Goal: Task Accomplishment & Management: Manage account settings

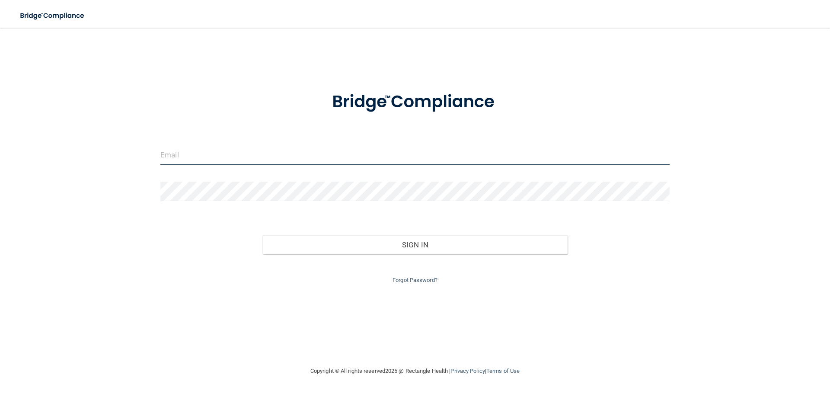
click at [181, 159] on input "email" at bounding box center [414, 154] width 509 height 19
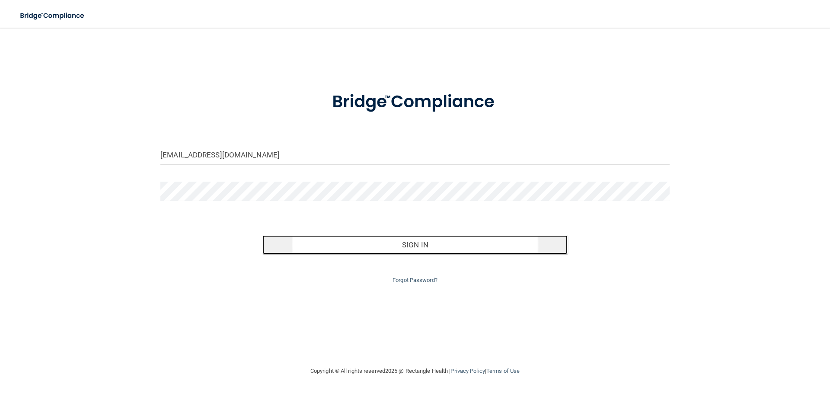
click at [394, 244] on button "Sign In" at bounding box center [415, 244] width 306 height 19
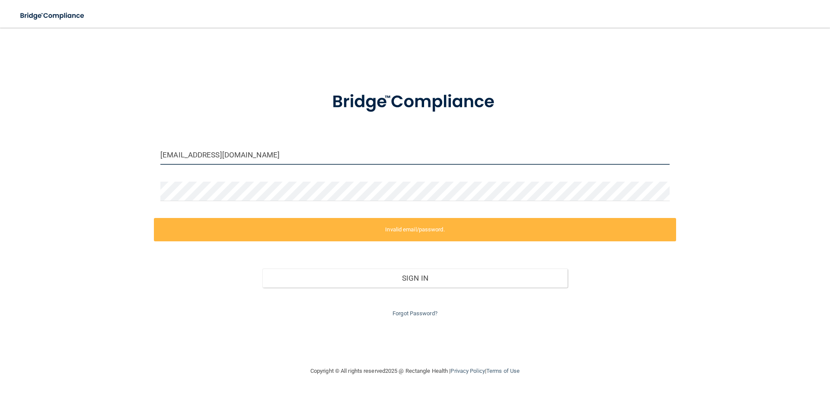
drag, startPoint x: 238, startPoint y: 154, endPoint x: 121, endPoint y: 155, distance: 117.6
click at [122, 156] on div "[EMAIL_ADDRESS][DOMAIN_NAME] Invalid email/password. You don't have permission …" at bounding box center [415, 196] width 796 height 321
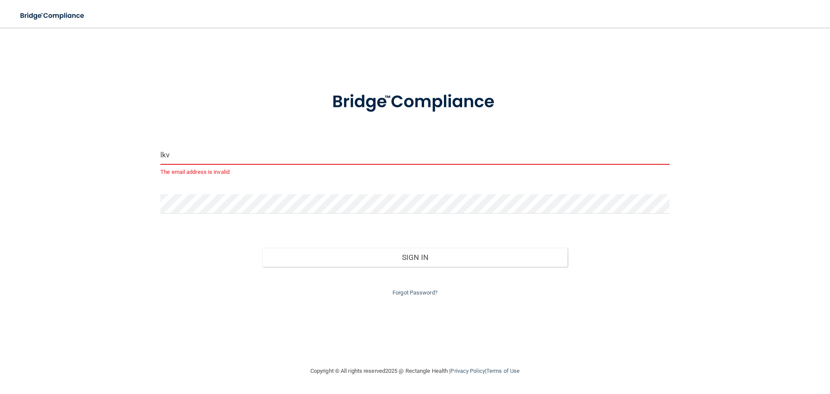
type input "[EMAIL_ADDRESS][DOMAIN_NAME]"
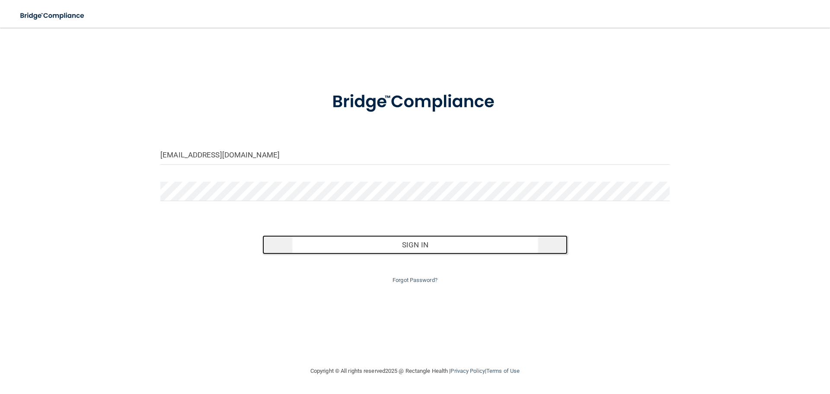
click at [310, 244] on button "Sign In" at bounding box center [415, 244] width 306 height 19
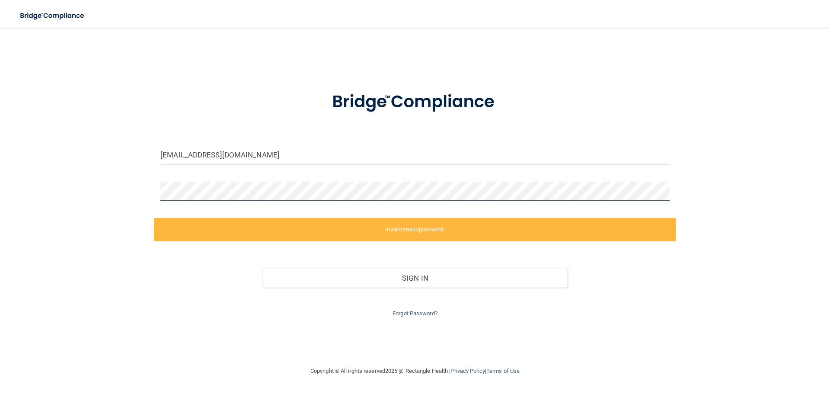
click at [115, 192] on div "[EMAIL_ADDRESS][DOMAIN_NAME] Invalid email/password. You don't have permission …" at bounding box center [415, 196] width 796 height 321
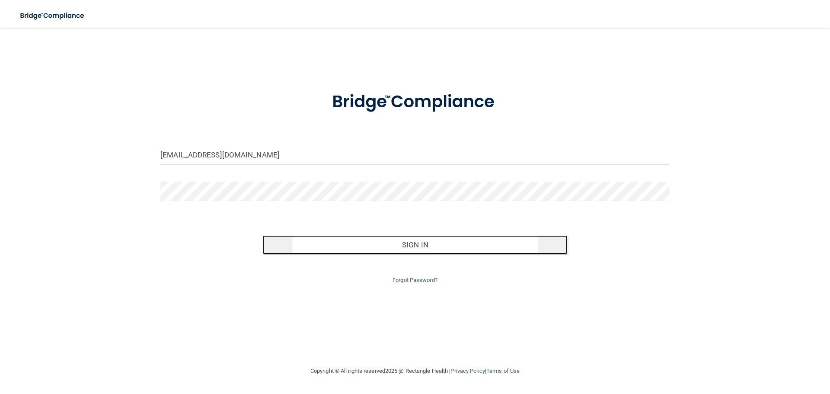
click at [324, 249] on button "Sign In" at bounding box center [415, 244] width 306 height 19
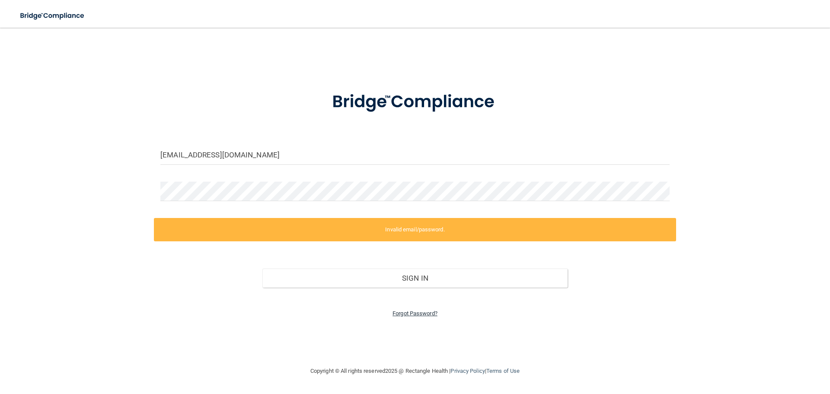
click at [412, 314] on link "Forgot Password?" at bounding box center [415, 313] width 45 height 6
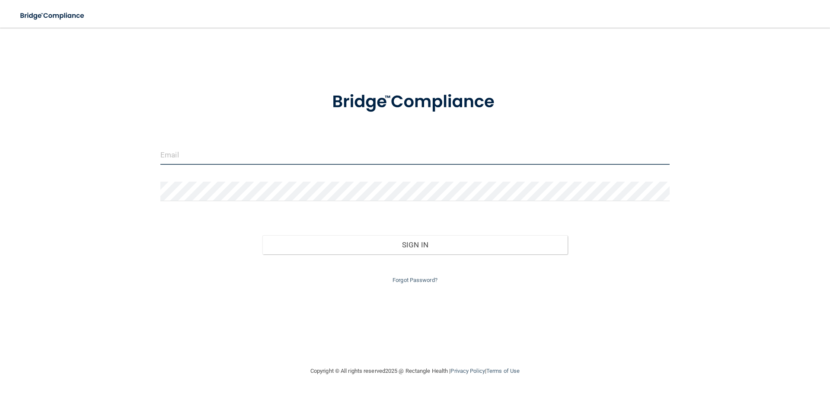
click at [198, 156] on input "email" at bounding box center [414, 154] width 509 height 19
type input "[EMAIL_ADDRESS][DOMAIN_NAME]"
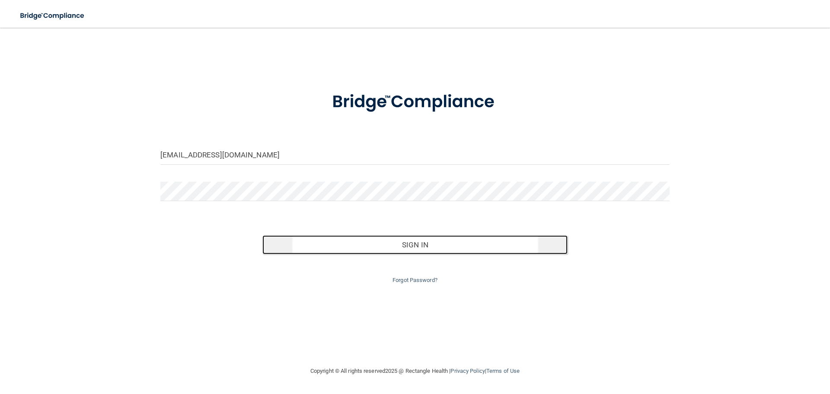
click at [330, 243] on button "Sign In" at bounding box center [415, 244] width 306 height 19
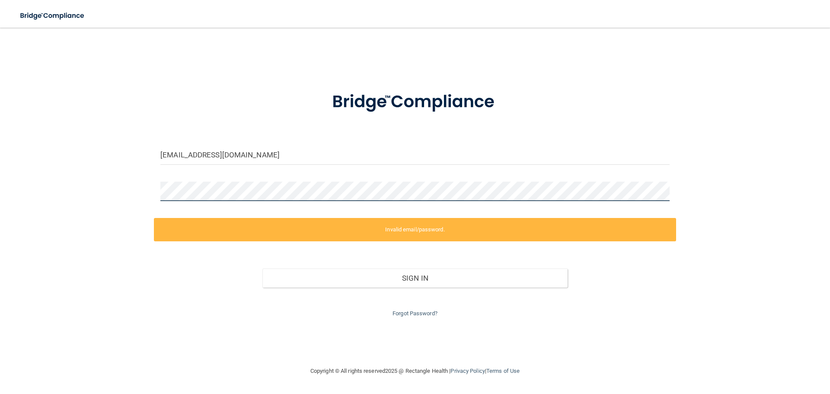
click at [134, 195] on div "[EMAIL_ADDRESS][DOMAIN_NAME] Invalid email/password. You don't have permission …" at bounding box center [415, 196] width 796 height 321
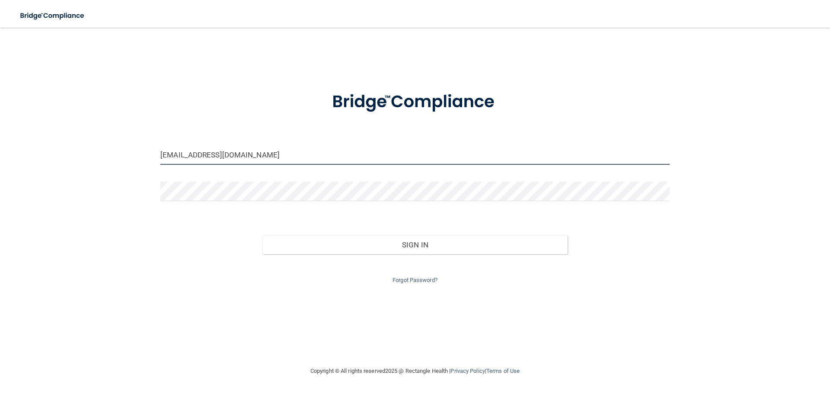
click at [276, 157] on input "[EMAIL_ADDRESS][DOMAIN_NAME]" at bounding box center [414, 154] width 509 height 19
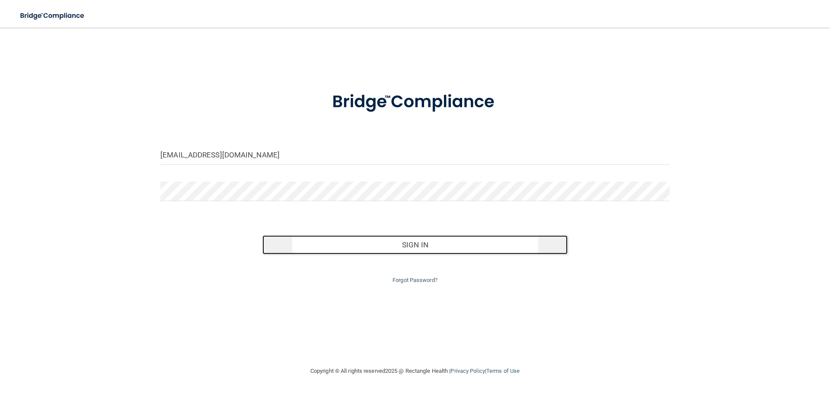
click at [337, 249] on button "Sign In" at bounding box center [415, 244] width 306 height 19
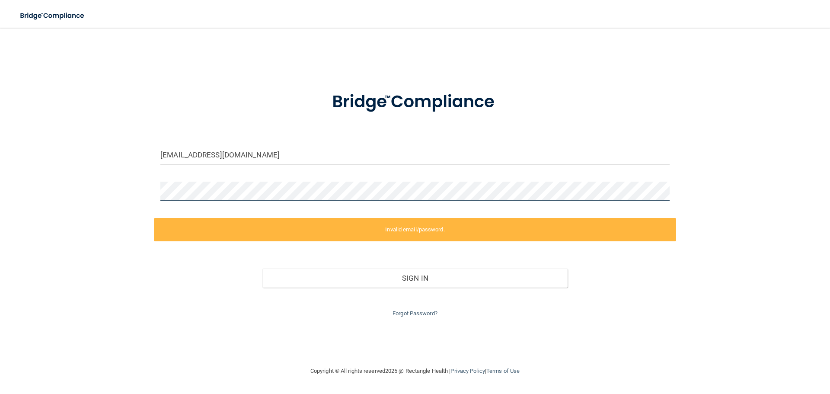
click at [149, 193] on div "[EMAIL_ADDRESS][DOMAIN_NAME] Invalid email/password. You don't have permission …" at bounding box center [415, 196] width 796 height 321
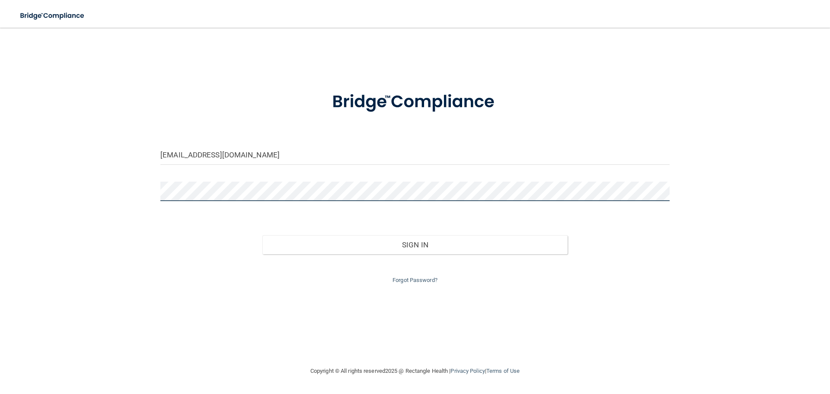
click at [262, 235] on button "Sign In" at bounding box center [415, 244] width 306 height 19
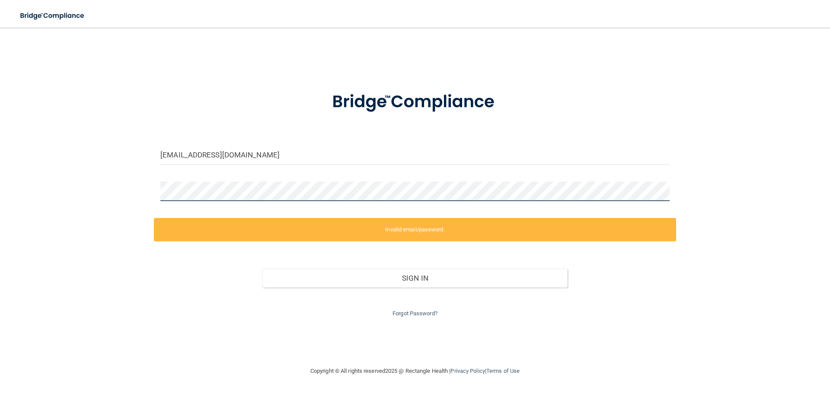
click at [148, 196] on div "[EMAIL_ADDRESS][DOMAIN_NAME] Invalid email/password. You don't have permission …" at bounding box center [415, 196] width 796 height 321
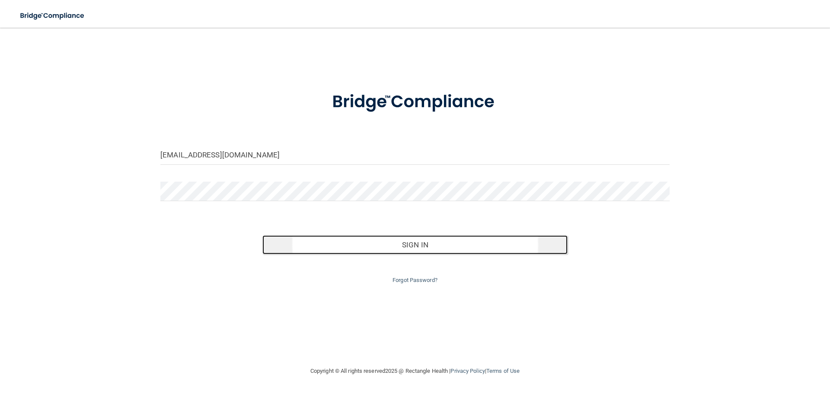
click at [378, 240] on button "Sign In" at bounding box center [415, 244] width 306 height 19
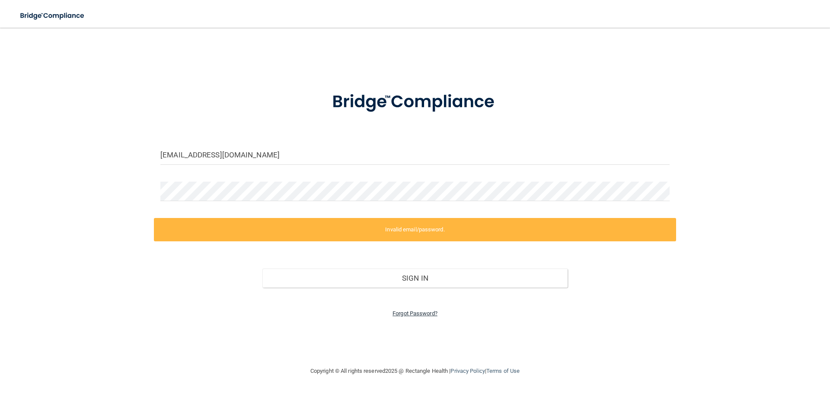
click at [405, 314] on link "Forgot Password?" at bounding box center [415, 313] width 45 height 6
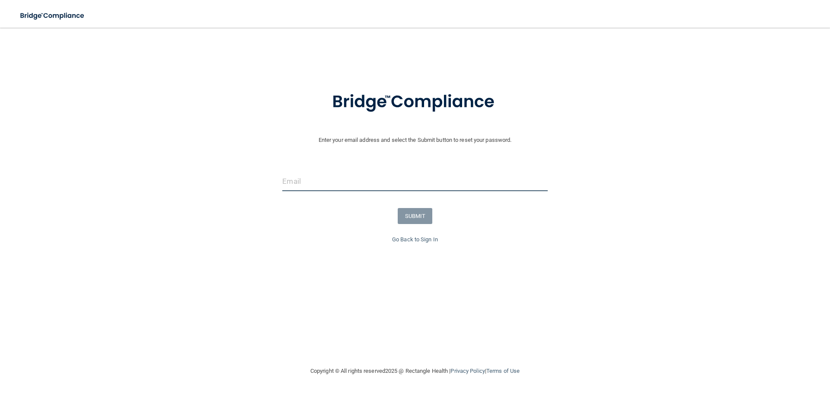
click at [308, 187] on input "email" at bounding box center [414, 181] width 265 height 19
type input "[EMAIL_ADDRESS][DOMAIN_NAME]"
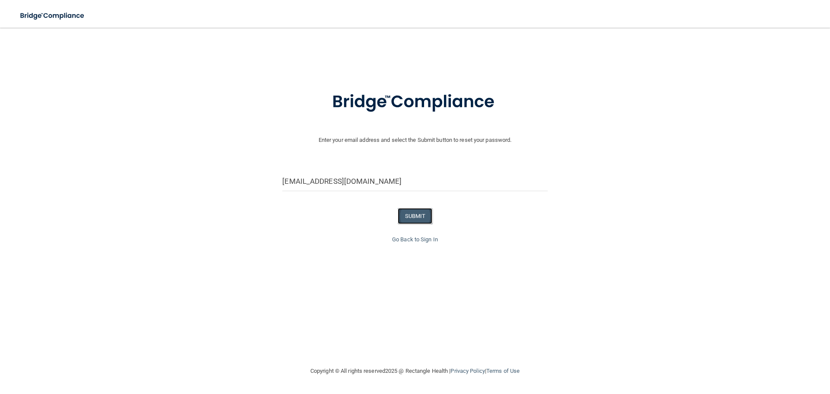
click at [409, 218] on button "SUBMIT" at bounding box center [415, 216] width 35 height 16
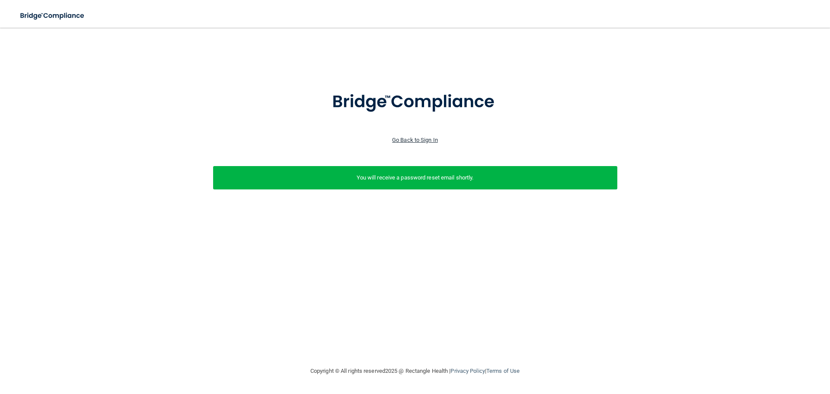
click at [408, 141] on link "Go Back to Sign In" at bounding box center [415, 140] width 46 height 6
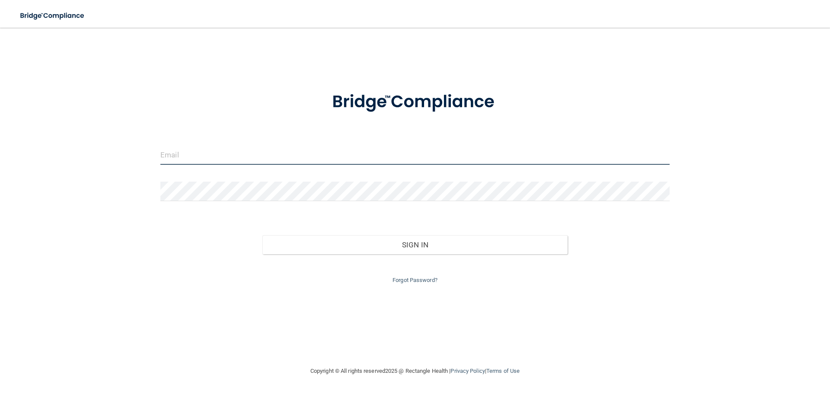
click at [244, 159] on input "email" at bounding box center [414, 154] width 509 height 19
type input "[EMAIL_ADDRESS][DOMAIN_NAME]"
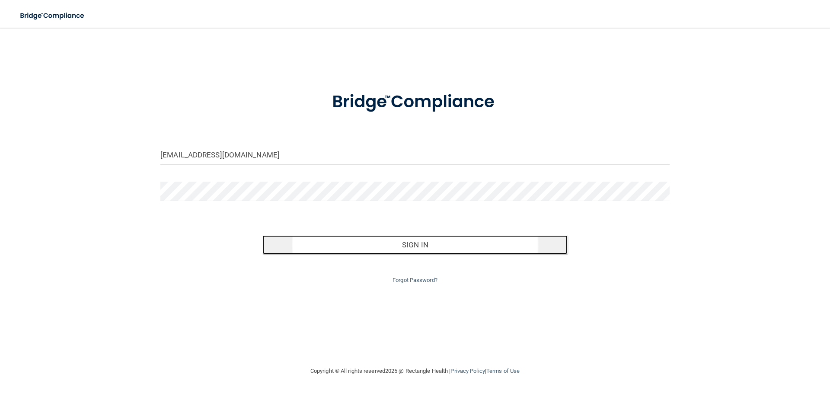
click at [382, 248] on button "Sign In" at bounding box center [415, 244] width 306 height 19
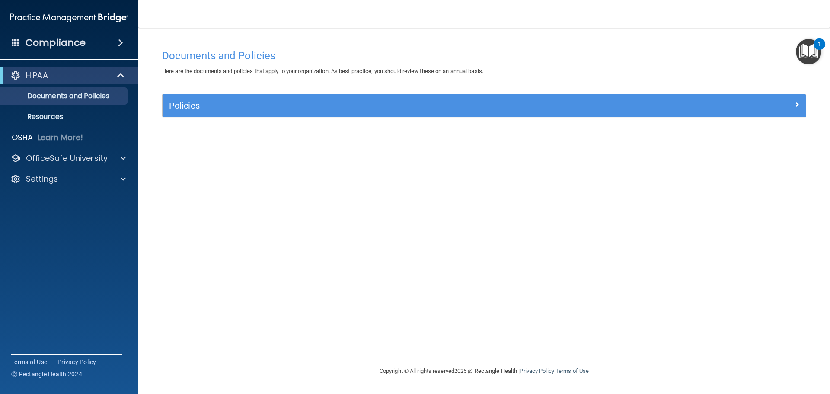
click at [90, 47] on div "Compliance" at bounding box center [69, 42] width 138 height 19
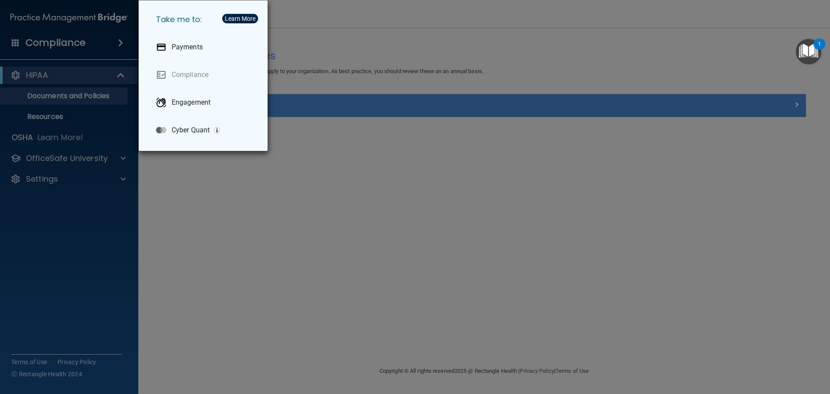
click at [90, 75] on div "Take me to: Payments Compliance Engagement Cyber Quant" at bounding box center [415, 197] width 830 height 394
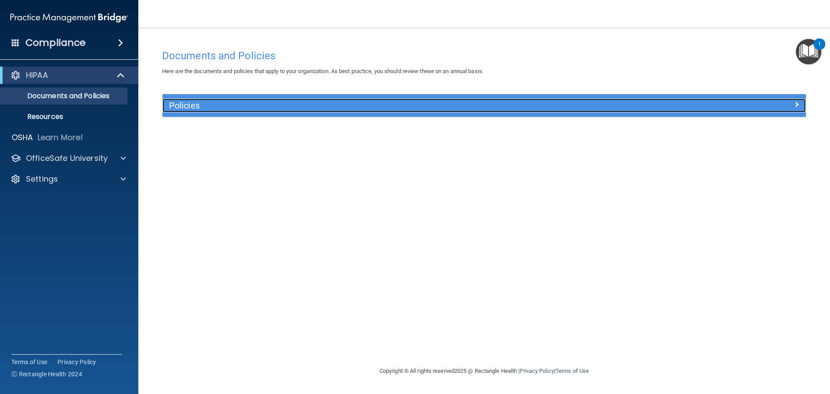
click at [187, 102] on h5 "Policies" at bounding box center [404, 106] width 470 height 10
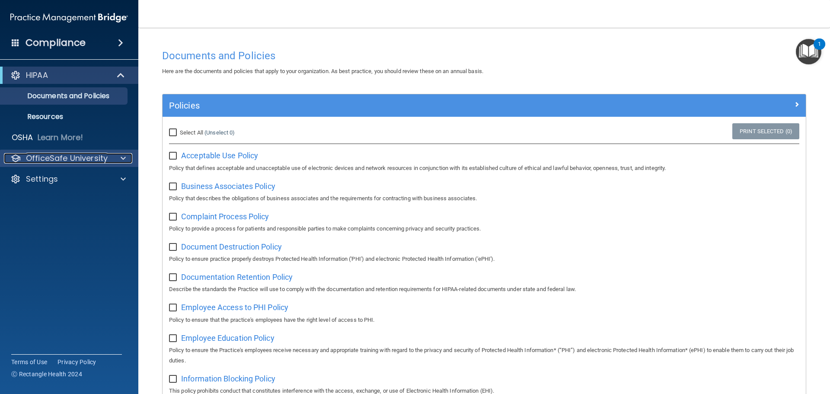
click at [123, 159] on span at bounding box center [123, 158] width 5 height 10
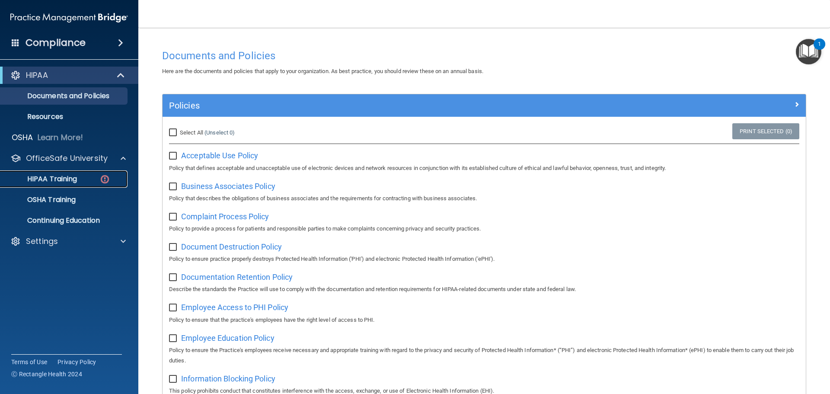
click at [76, 177] on p "HIPAA Training" at bounding box center [41, 179] width 71 height 9
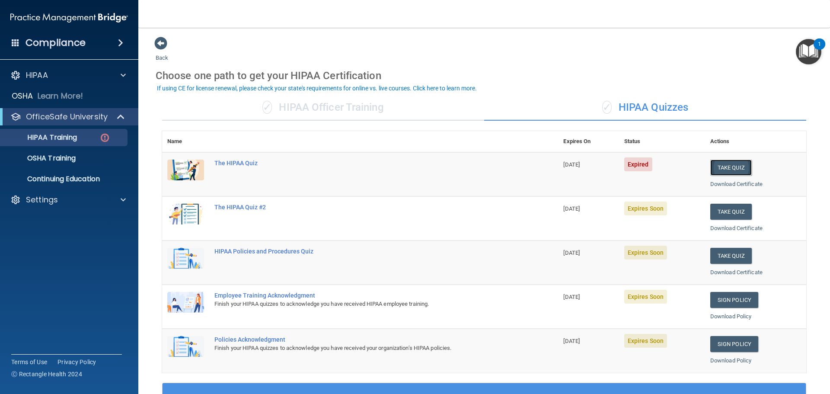
click at [730, 168] on button "Take Quiz" at bounding box center [731, 168] width 42 height 16
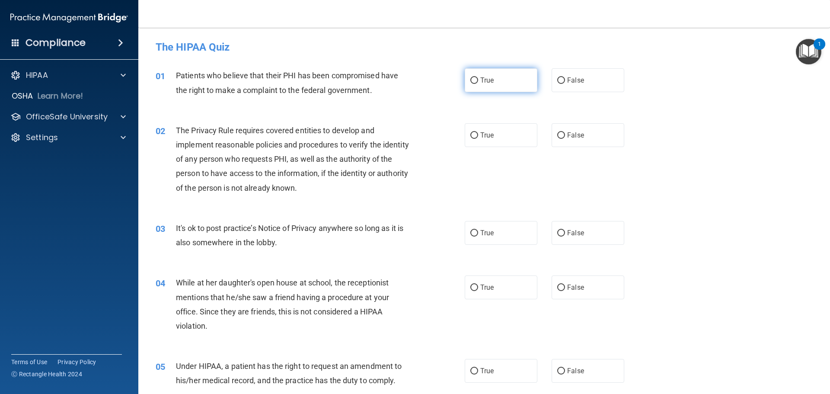
click at [471, 79] on input "True" at bounding box center [474, 80] width 8 height 6
radio input "true"
click at [470, 134] on input "True" at bounding box center [474, 135] width 8 height 6
radio input "true"
click at [560, 234] on input "False" at bounding box center [561, 233] width 8 height 6
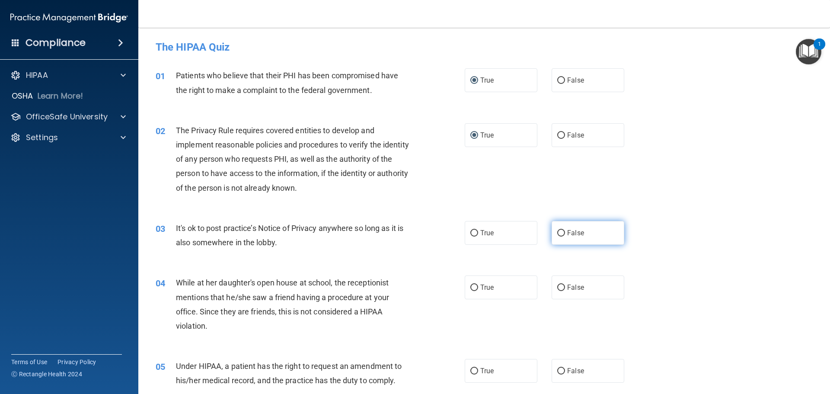
radio input "true"
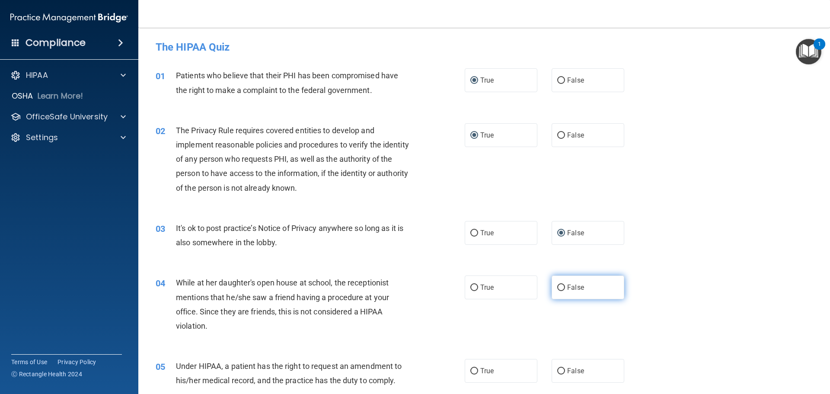
click at [559, 288] on input "False" at bounding box center [561, 287] width 8 height 6
radio input "true"
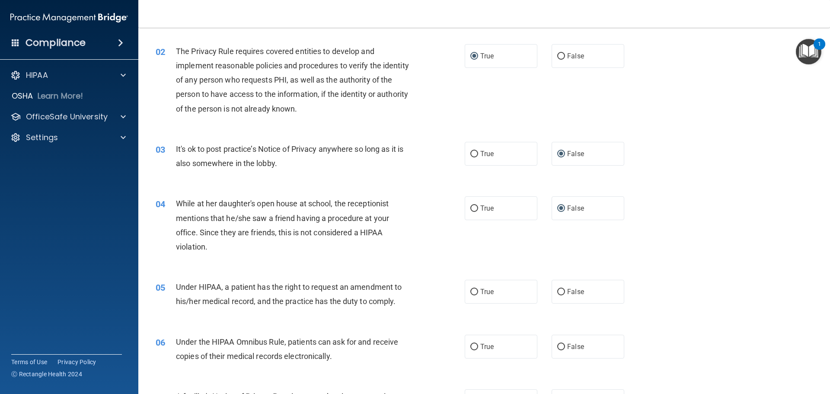
scroll to position [86, 0]
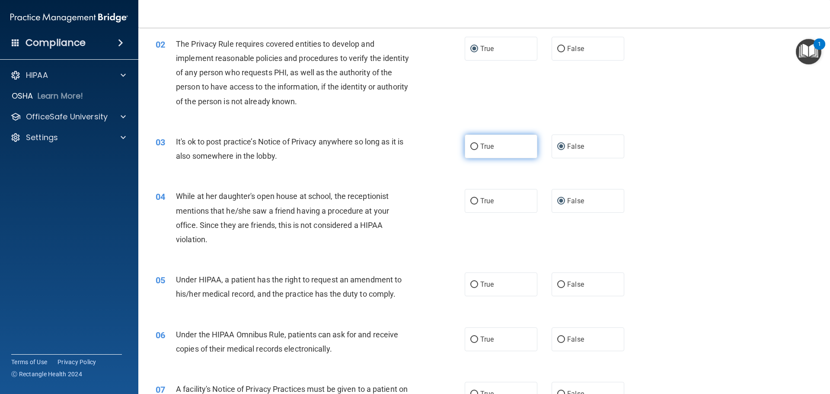
click at [472, 147] on input "True" at bounding box center [474, 147] width 8 height 6
radio input "true"
radio input "false"
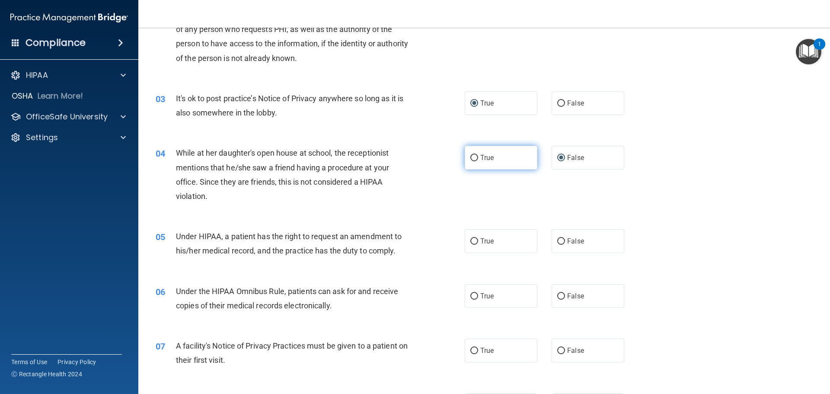
scroll to position [173, 0]
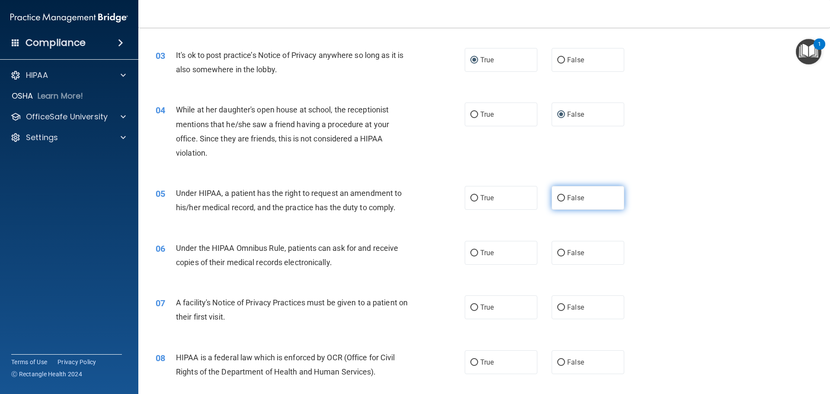
click at [558, 198] on input "False" at bounding box center [561, 198] width 8 height 6
radio input "true"
click at [473, 254] on input "True" at bounding box center [474, 253] width 8 height 6
radio input "true"
click at [472, 309] on input "True" at bounding box center [474, 307] width 8 height 6
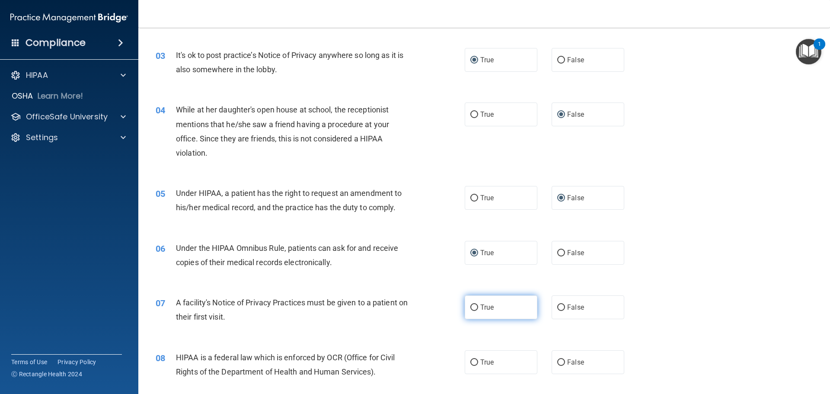
radio input "true"
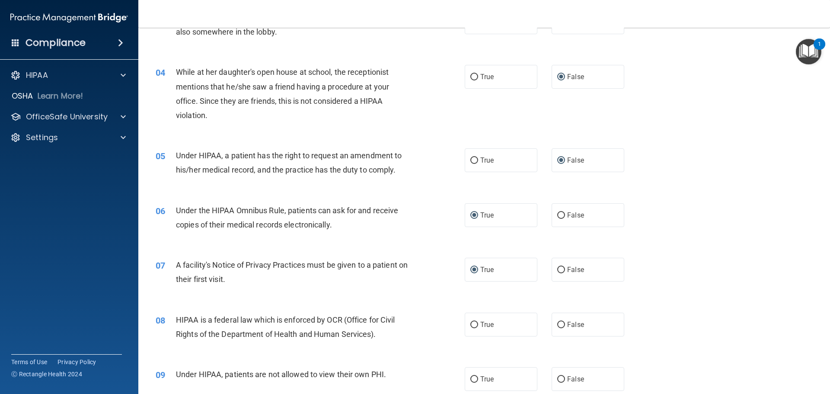
scroll to position [303, 0]
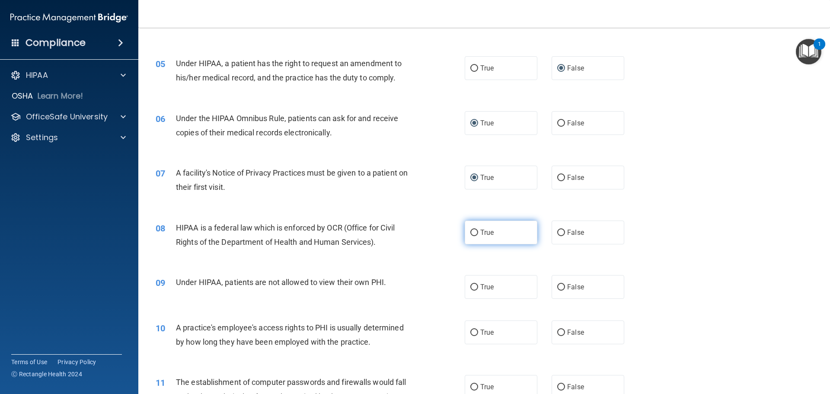
click at [470, 233] on input "True" at bounding box center [474, 233] width 8 height 6
radio input "true"
click at [559, 288] on input "False" at bounding box center [561, 287] width 8 height 6
radio input "true"
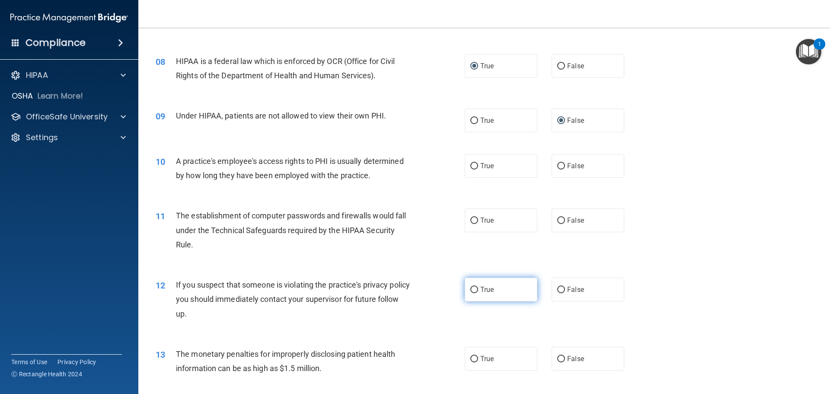
scroll to position [476, 0]
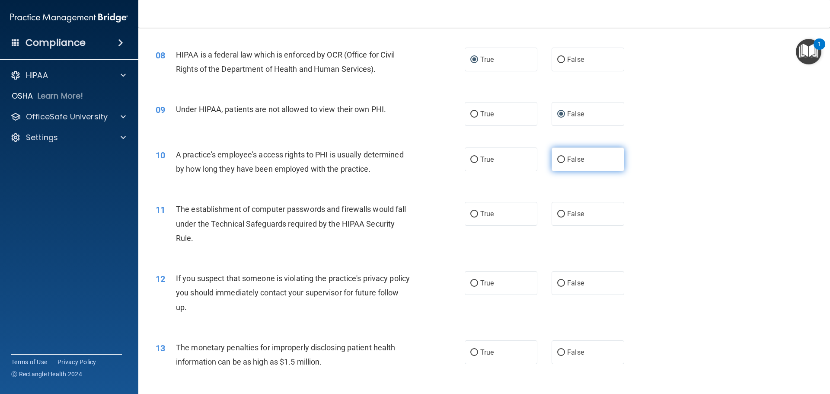
click at [557, 161] on input "False" at bounding box center [561, 160] width 8 height 6
radio input "true"
click at [470, 216] on input "True" at bounding box center [474, 214] width 8 height 6
radio input "true"
click at [470, 285] on input "True" at bounding box center [474, 283] width 8 height 6
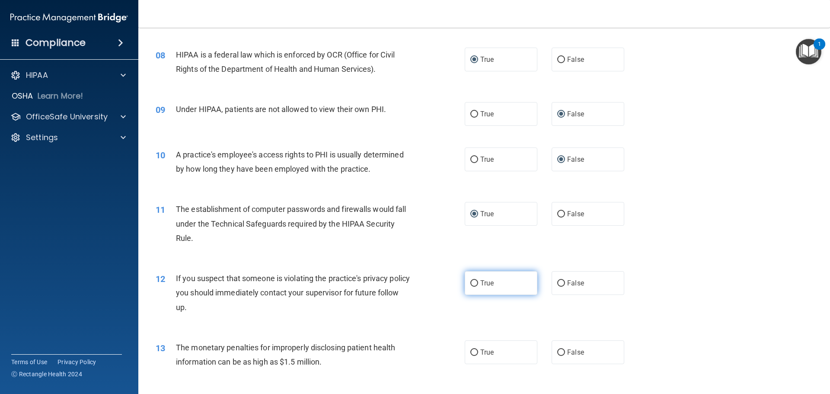
radio input "true"
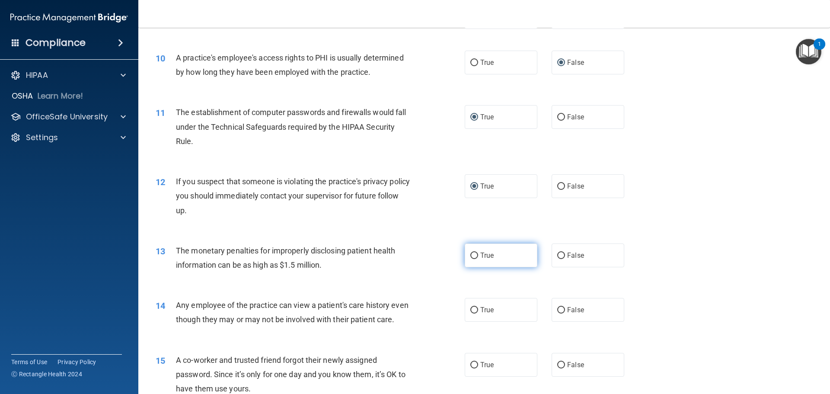
scroll to position [649, 0]
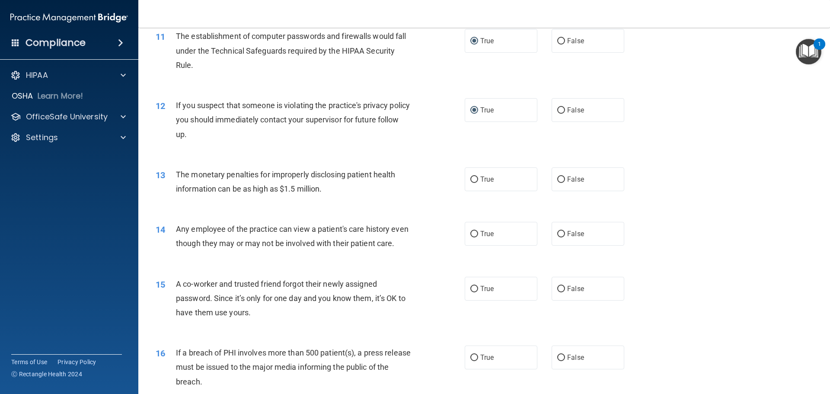
click at [476, 195] on div "13 The monetary penalties for improperly disclosing patient health information …" at bounding box center [484, 184] width 670 height 54
click at [470, 187] on label "True" at bounding box center [501, 179] width 73 height 24
click at [470, 183] on input "True" at bounding box center [474, 179] width 8 height 6
radio input "true"
click at [559, 234] on input "False" at bounding box center [561, 234] width 8 height 6
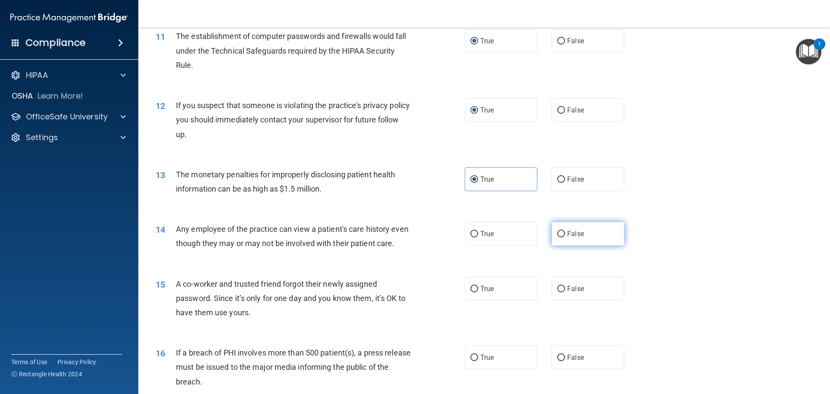
radio input "true"
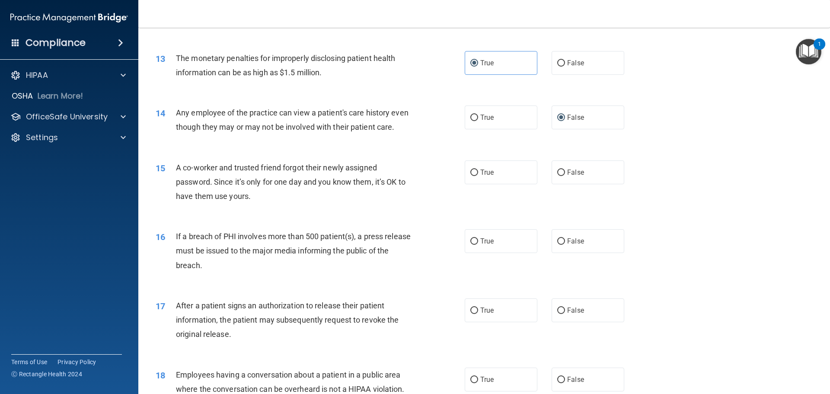
scroll to position [778, 0]
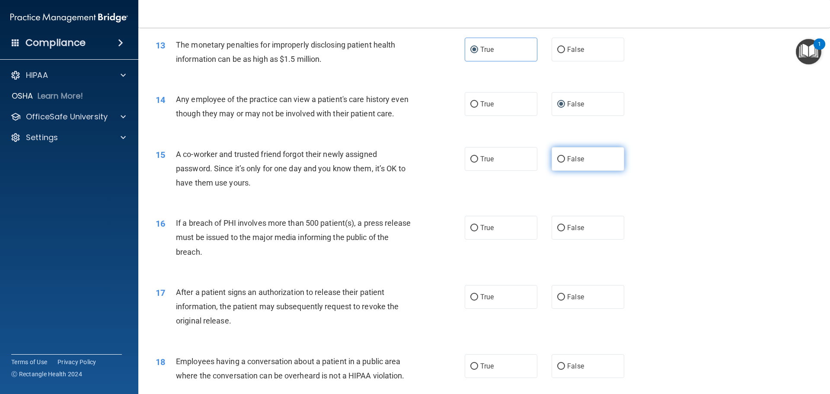
click at [557, 163] on input "False" at bounding box center [561, 159] width 8 height 6
radio input "true"
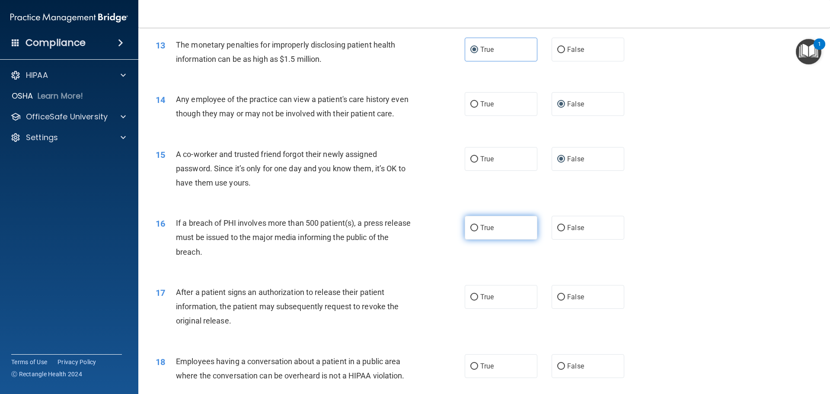
click at [472, 231] on input "True" at bounding box center [474, 228] width 8 height 6
radio input "true"
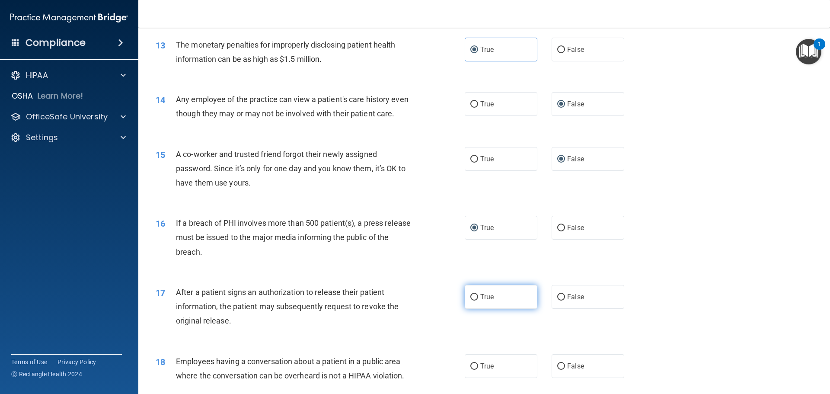
click at [473, 300] on input "True" at bounding box center [474, 297] width 8 height 6
radio input "true"
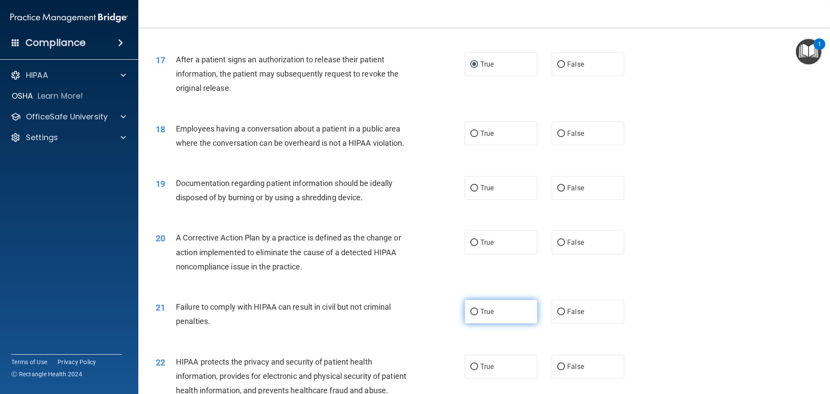
scroll to position [1038, 0]
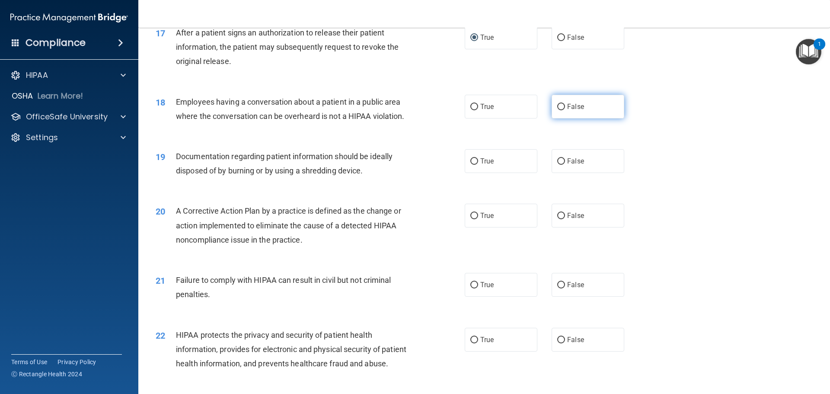
click at [559, 110] on input "False" at bounding box center [561, 107] width 8 height 6
radio input "true"
click at [470, 165] on input "True" at bounding box center [474, 161] width 8 height 6
radio input "true"
click at [472, 219] on input "True" at bounding box center [474, 216] width 8 height 6
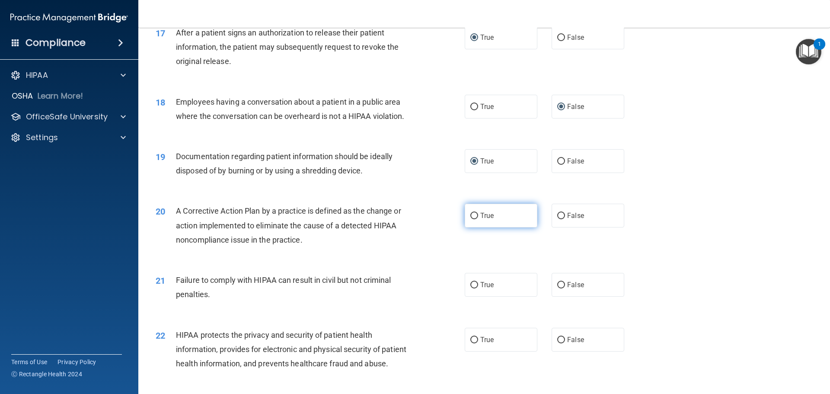
radio input "true"
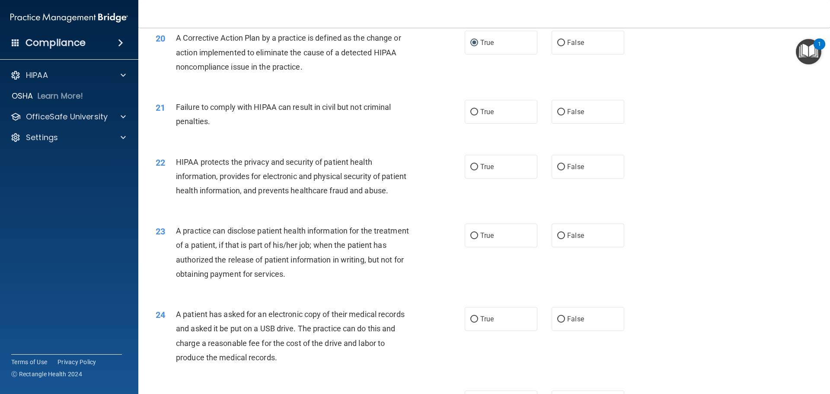
scroll to position [1254, 0]
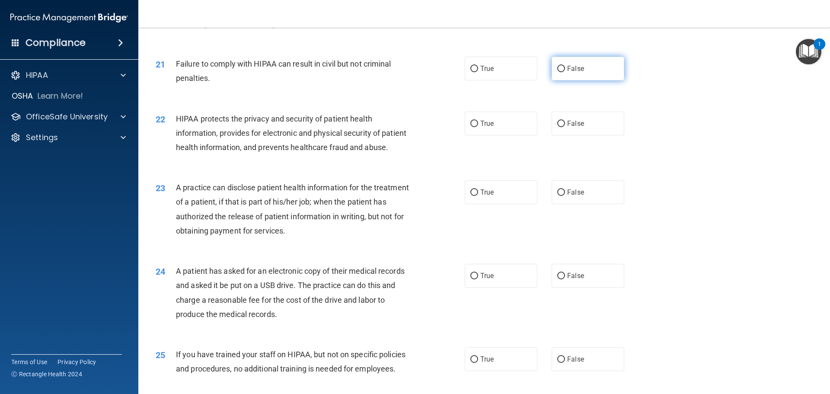
click at [558, 72] on input "False" at bounding box center [561, 69] width 8 height 6
radio input "true"
click at [473, 127] on input "True" at bounding box center [474, 124] width 8 height 6
radio input "true"
click at [557, 196] on input "False" at bounding box center [561, 192] width 8 height 6
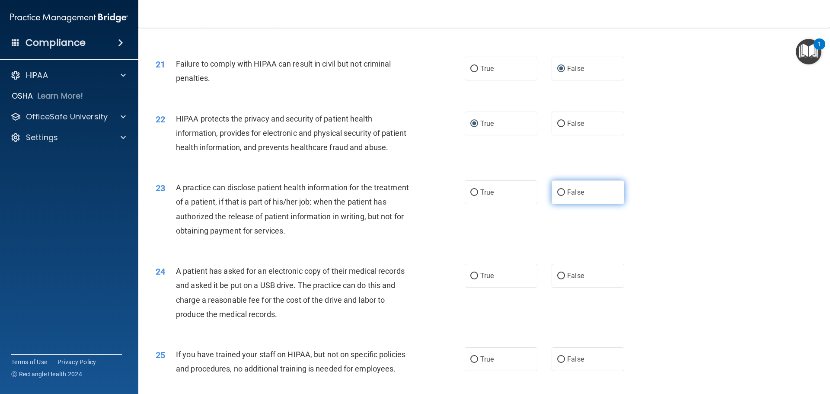
radio input "true"
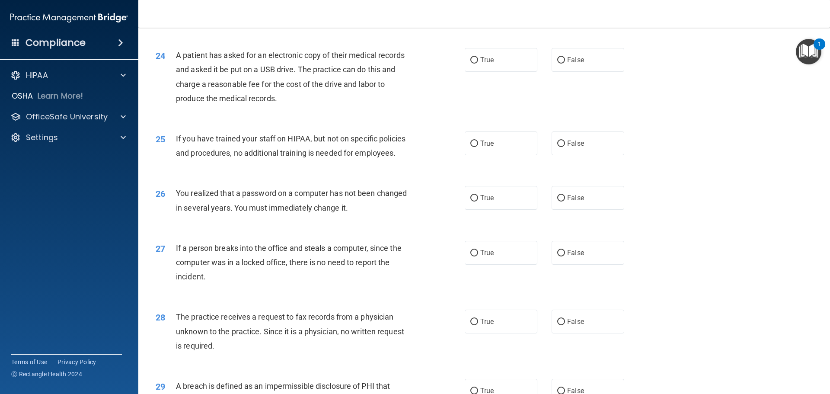
scroll to position [1470, 0]
click at [473, 63] on input "True" at bounding box center [474, 60] width 8 height 6
radio input "true"
click at [558, 147] on input "False" at bounding box center [561, 143] width 8 height 6
radio input "true"
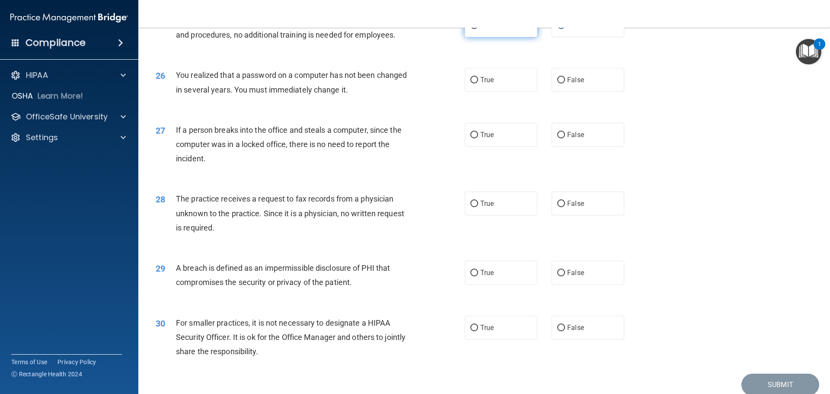
scroll to position [1600, 0]
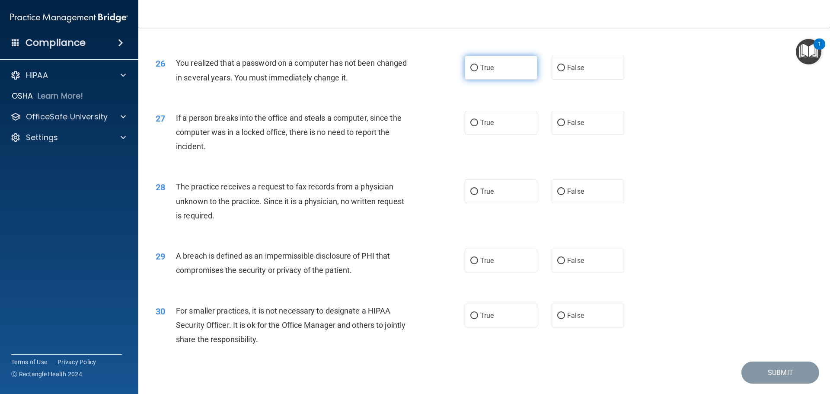
click at [472, 71] on input "True" at bounding box center [474, 68] width 8 height 6
radio input "true"
click at [557, 126] on input "False" at bounding box center [561, 123] width 8 height 6
radio input "true"
click at [558, 195] on input "False" at bounding box center [561, 192] width 8 height 6
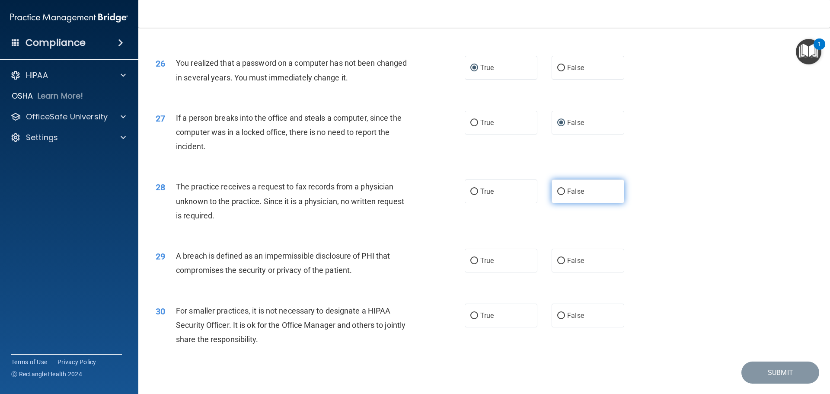
radio input "true"
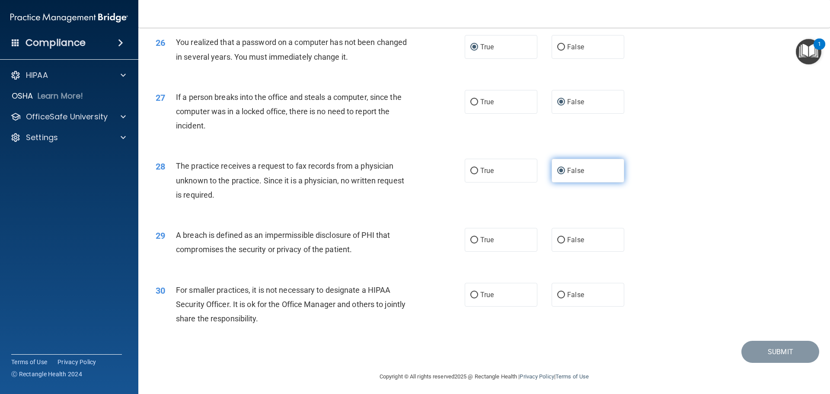
scroll to position [1653, 0]
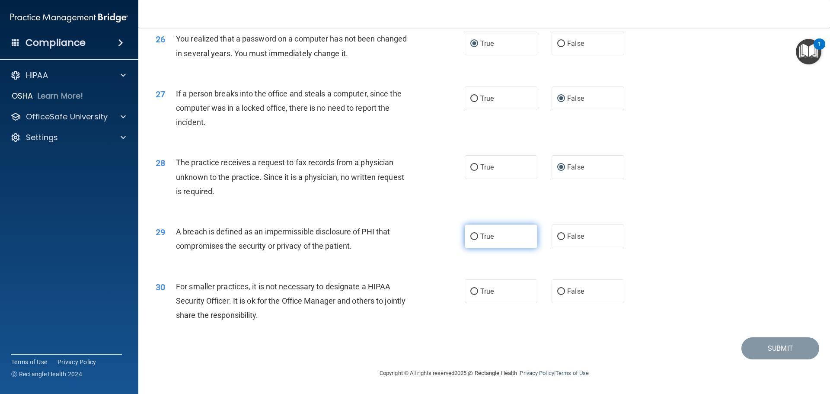
click at [472, 237] on input "True" at bounding box center [474, 236] width 8 height 6
radio input "true"
click at [557, 291] on input "False" at bounding box center [561, 291] width 8 height 6
radio input "true"
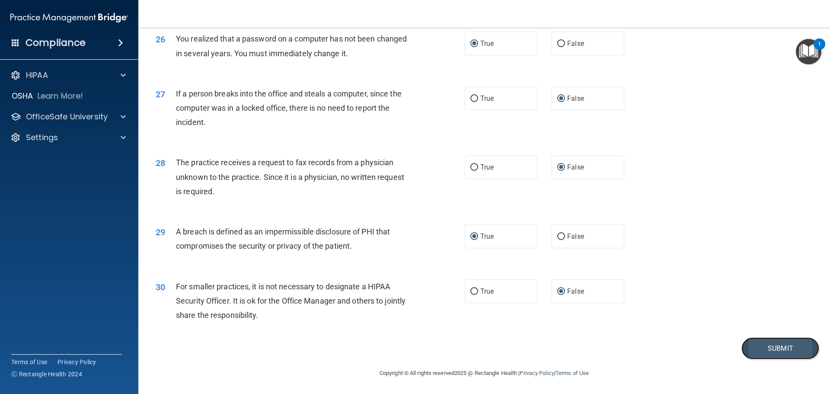
click at [764, 346] on button "Submit" at bounding box center [781, 348] width 78 height 22
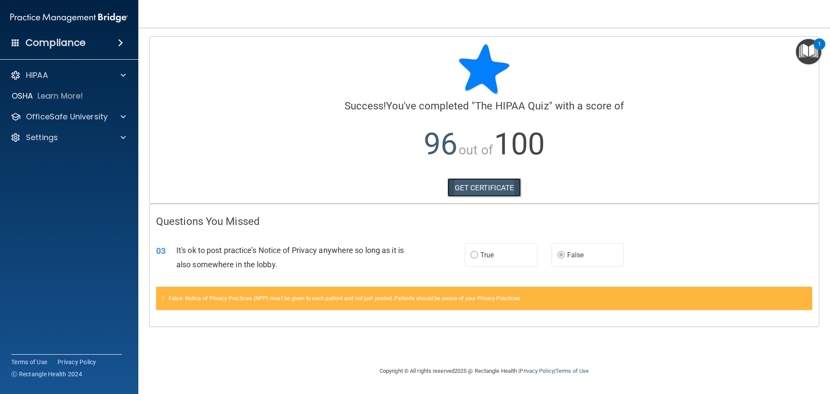
click at [486, 187] on link "GET CERTIFICATE" at bounding box center [485, 187] width 74 height 19
click at [122, 73] on span at bounding box center [123, 75] width 5 height 10
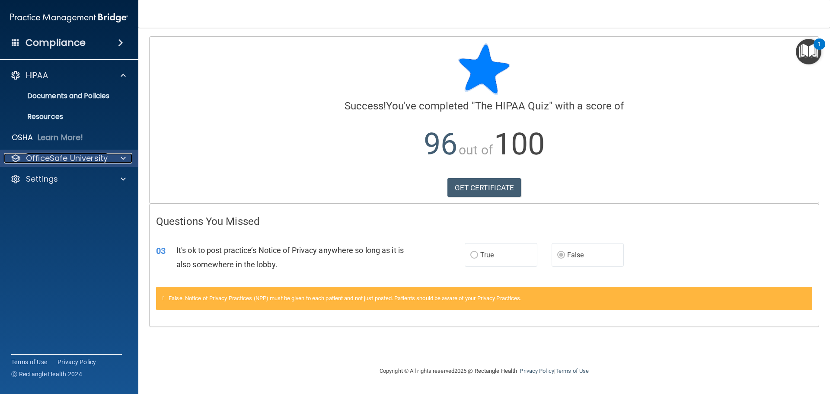
click at [124, 159] on span at bounding box center [123, 158] width 5 height 10
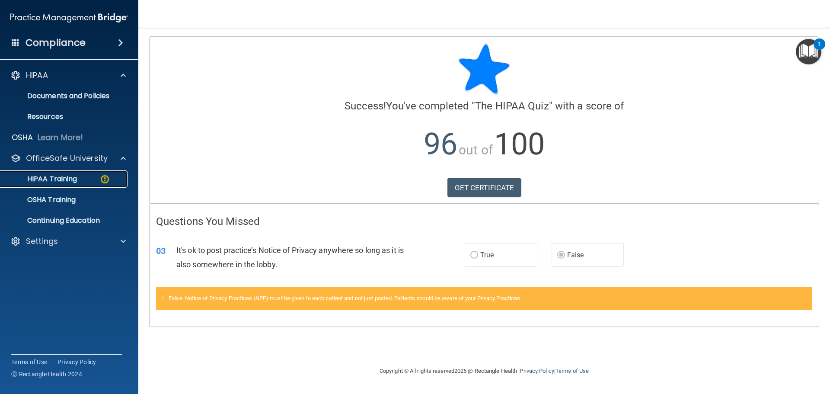
click at [76, 177] on p "HIPAA Training" at bounding box center [41, 179] width 71 height 9
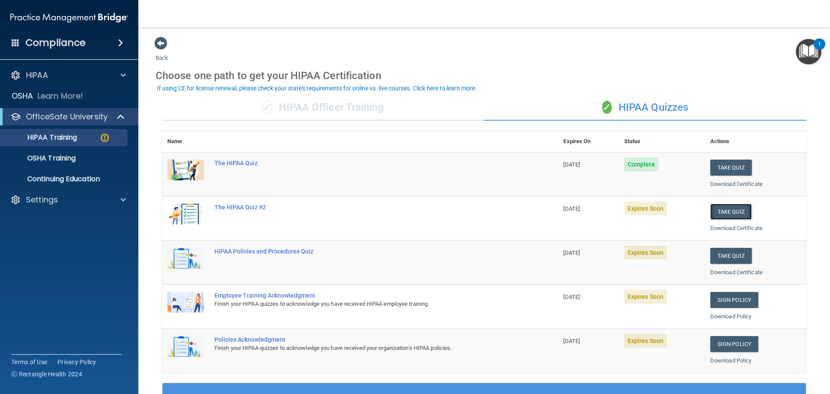
click at [725, 213] on button "Take Quiz" at bounding box center [731, 212] width 42 height 16
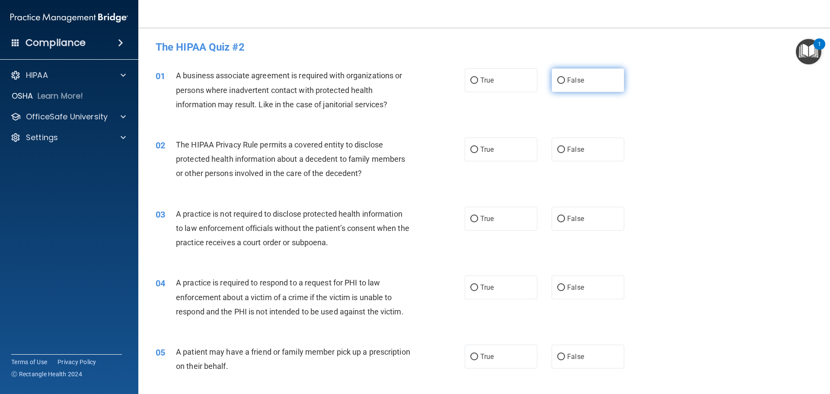
click at [557, 80] on input "False" at bounding box center [561, 80] width 8 height 6
radio input "true"
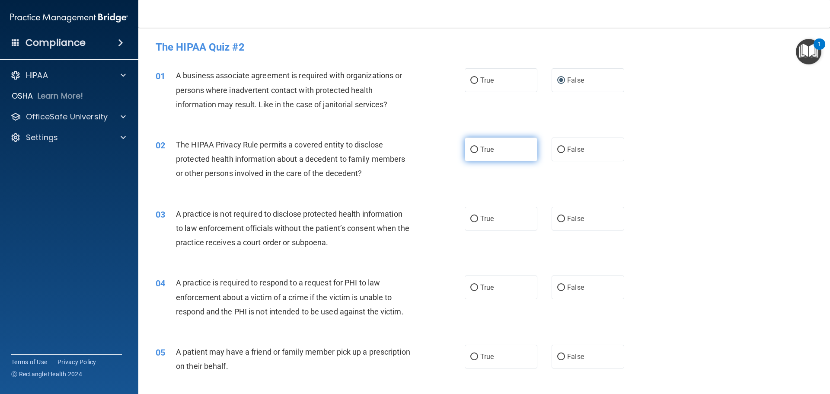
click at [470, 150] on input "True" at bounding box center [474, 150] width 8 height 6
radio input "true"
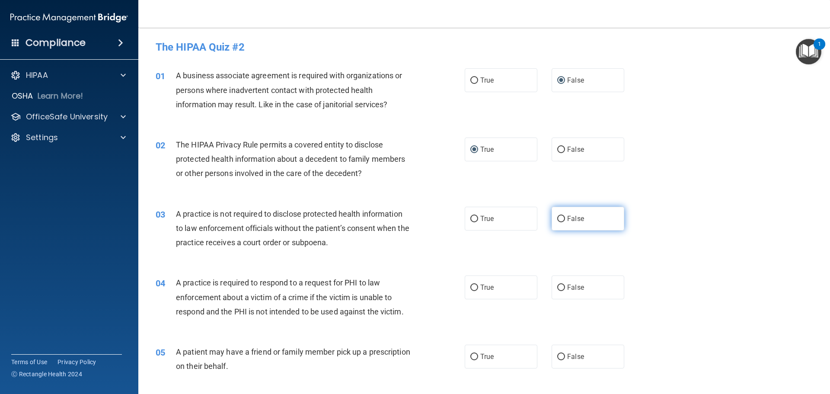
click at [557, 217] on input "False" at bounding box center [561, 219] width 8 height 6
radio input "true"
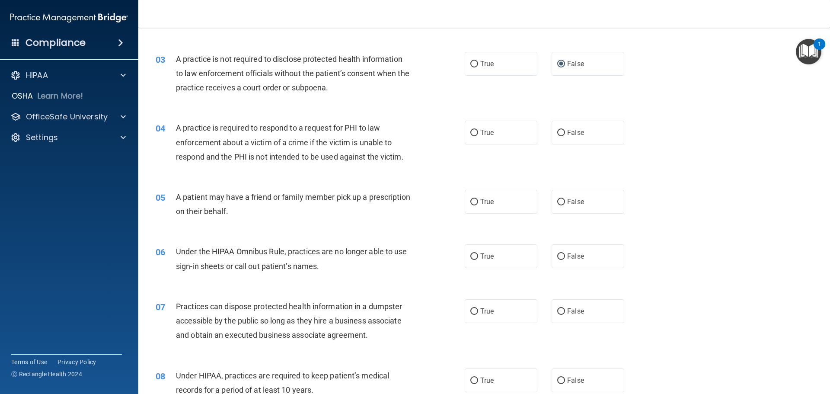
scroll to position [173, 0]
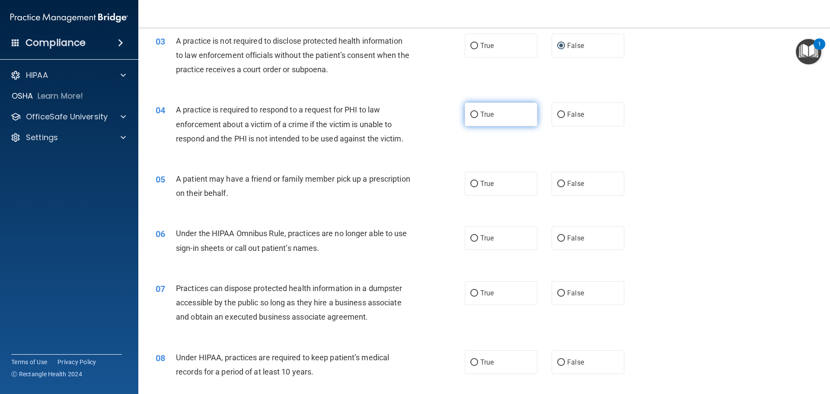
click at [473, 114] on input "True" at bounding box center [474, 115] width 8 height 6
radio input "true"
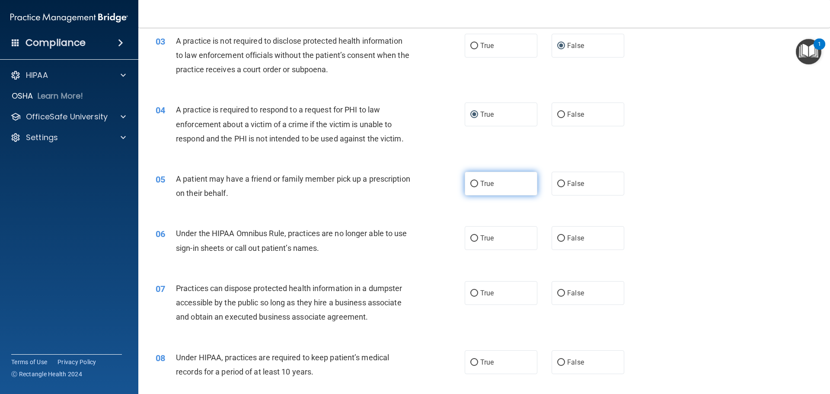
click at [471, 185] on input "True" at bounding box center [474, 184] width 8 height 6
radio input "true"
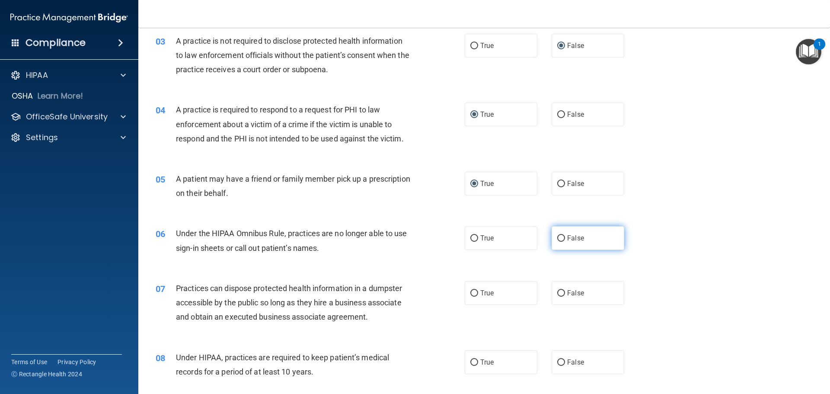
click at [559, 237] on input "False" at bounding box center [561, 238] width 8 height 6
radio input "true"
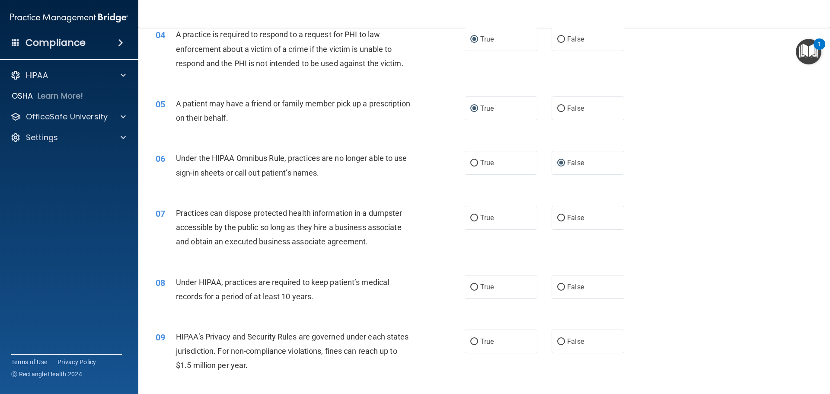
scroll to position [259, 0]
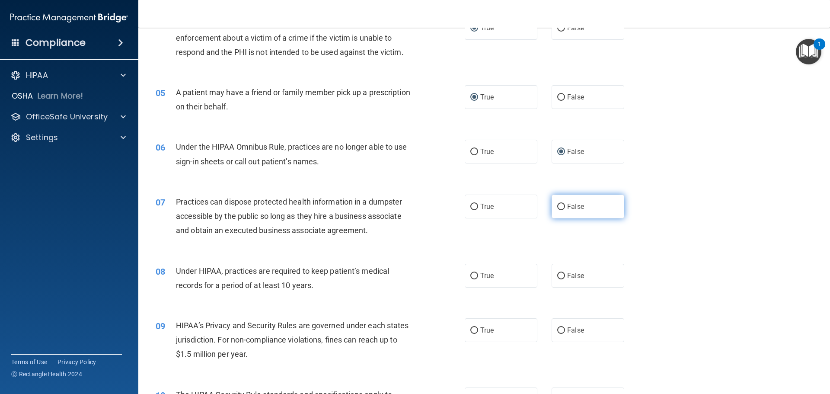
click at [560, 208] on input "False" at bounding box center [561, 207] width 8 height 6
radio input "true"
drag, startPoint x: 557, startPoint y: 277, endPoint x: 557, endPoint y: 282, distance: 5.6
click at [558, 277] on input "False" at bounding box center [561, 276] width 8 height 6
radio input "true"
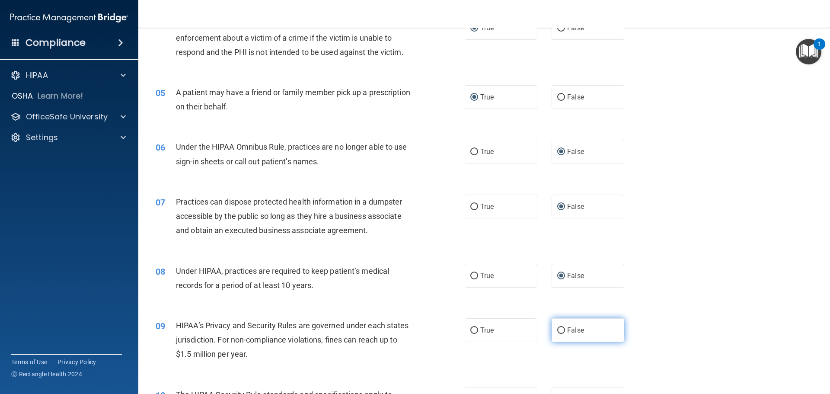
click at [557, 331] on input "False" at bounding box center [561, 330] width 8 height 6
radio input "true"
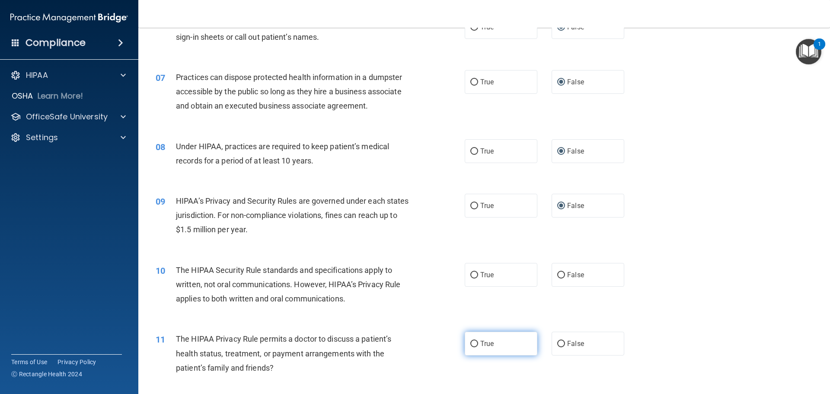
scroll to position [432, 0]
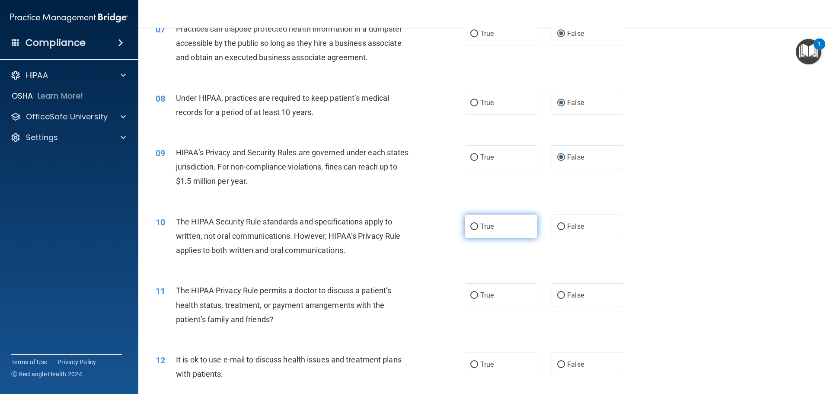
click at [473, 226] on input "True" at bounding box center [474, 227] width 8 height 6
radio input "true"
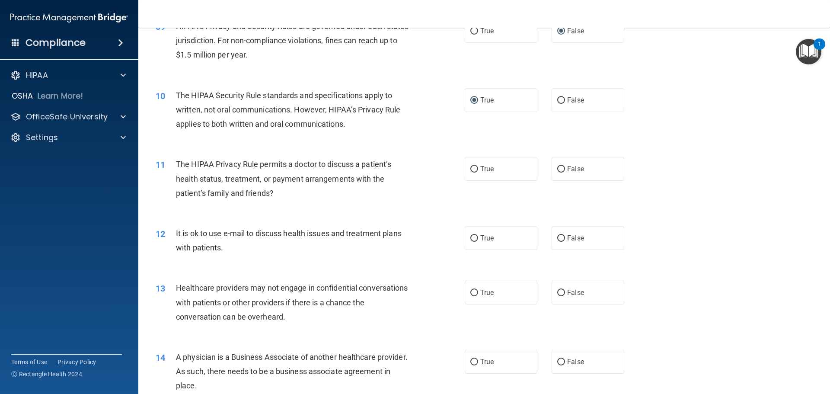
scroll to position [562, 0]
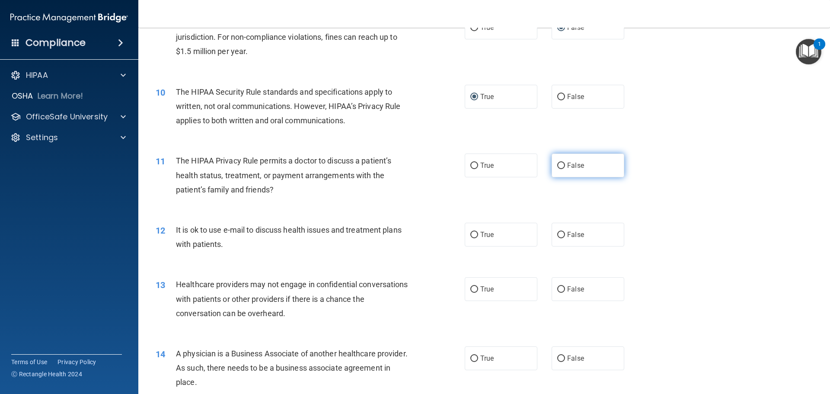
click at [557, 163] on input "False" at bounding box center [561, 166] width 8 height 6
radio input "true"
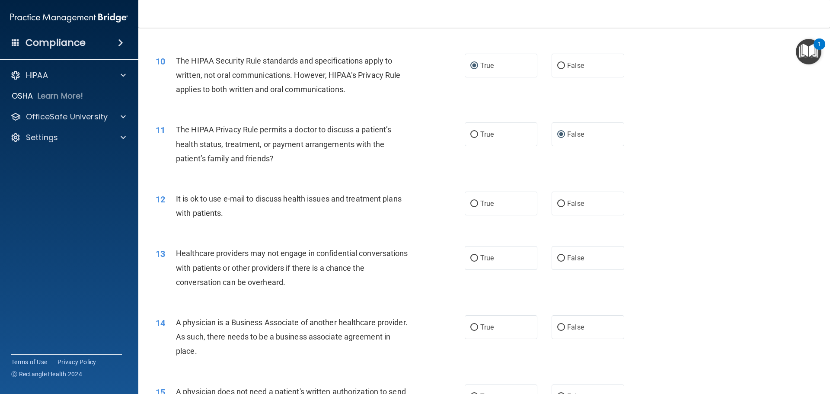
scroll to position [649, 0]
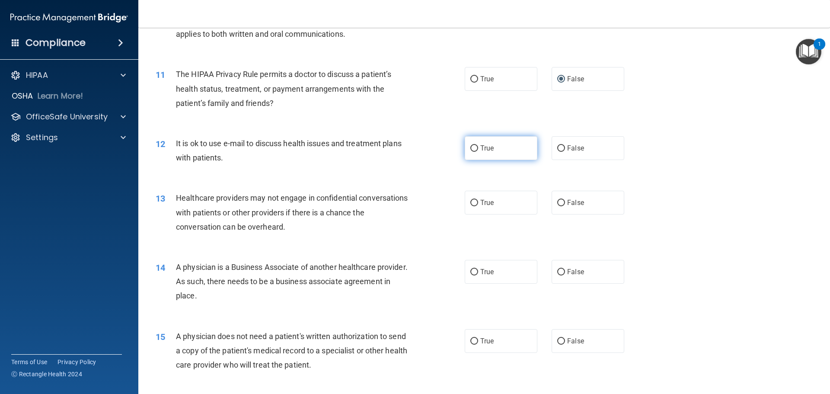
click at [470, 149] on input "True" at bounding box center [474, 148] width 8 height 6
radio input "true"
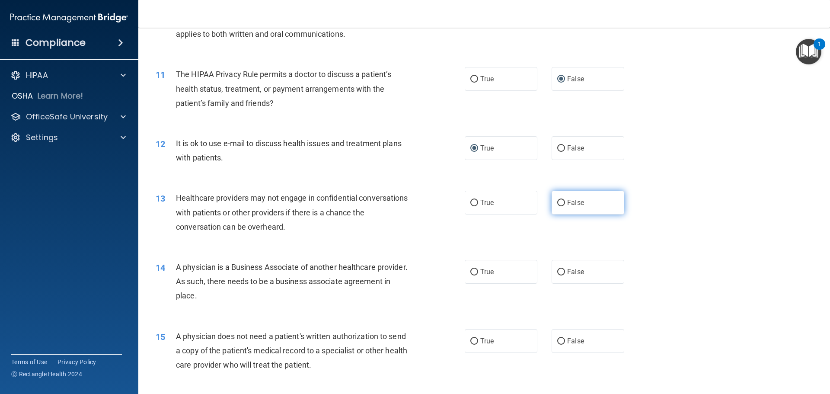
drag, startPoint x: 556, startPoint y: 199, endPoint x: 558, endPoint y: 210, distance: 10.9
click at [557, 201] on input "False" at bounding box center [561, 203] width 8 height 6
radio input "true"
drag, startPoint x: 559, startPoint y: 269, endPoint x: 543, endPoint y: 288, distance: 24.2
click at [559, 271] on input "False" at bounding box center [561, 272] width 8 height 6
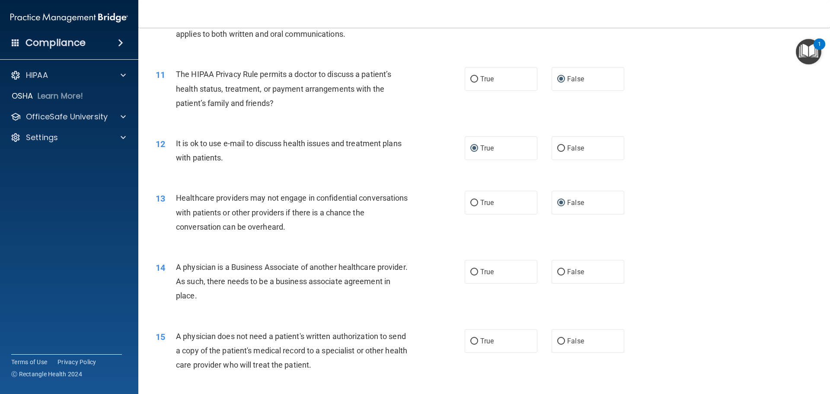
radio input "true"
click at [470, 341] on input "True" at bounding box center [474, 341] width 8 height 6
radio input "true"
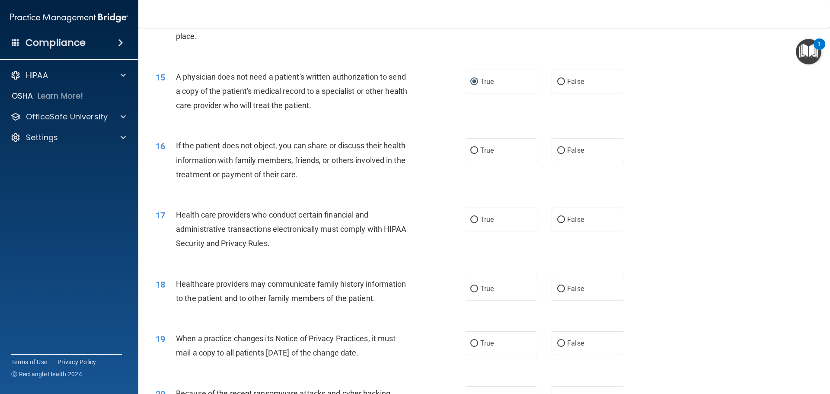
scroll to position [951, 0]
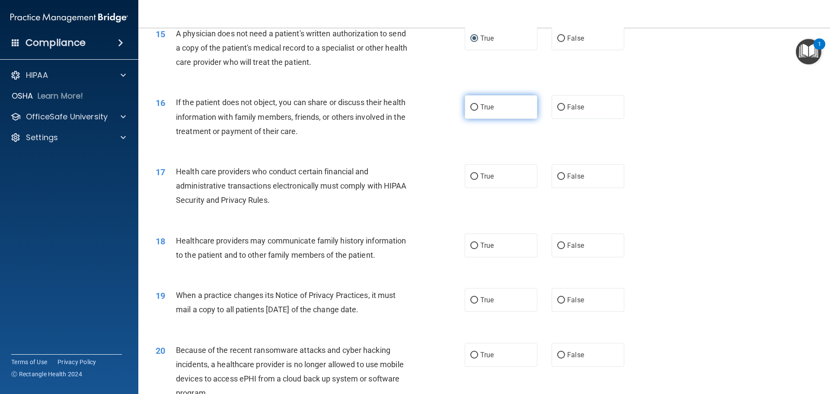
click at [470, 108] on input "True" at bounding box center [474, 107] width 8 height 6
radio input "true"
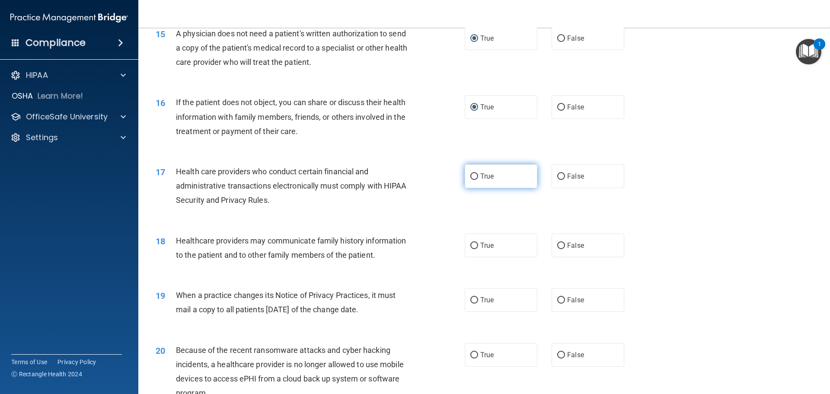
click at [471, 176] on input "True" at bounding box center [474, 176] width 8 height 6
radio input "true"
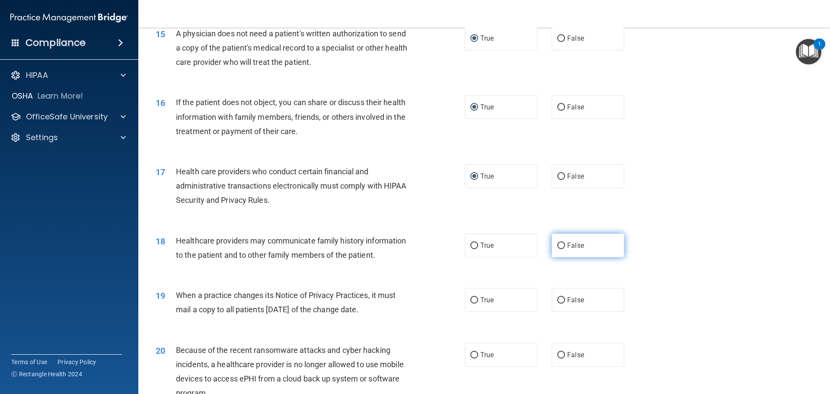
click at [557, 247] on input "False" at bounding box center [561, 246] width 8 height 6
radio input "true"
drag, startPoint x: 556, startPoint y: 299, endPoint x: 559, endPoint y: 311, distance: 12.6
click at [557, 300] on input "False" at bounding box center [561, 300] width 8 height 6
radio input "true"
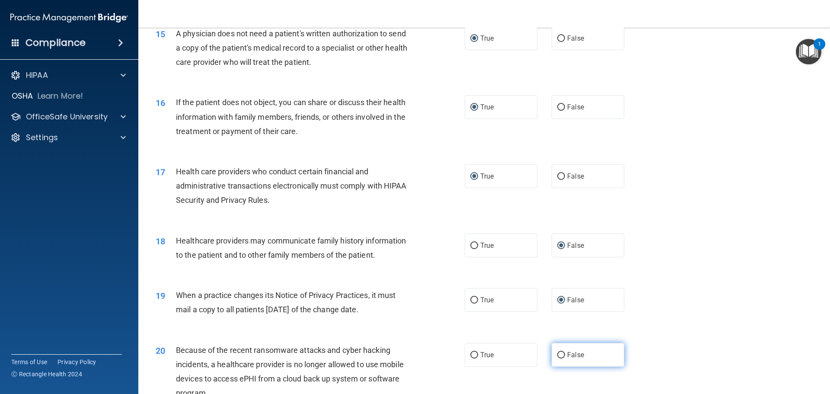
click at [557, 354] on input "False" at bounding box center [561, 355] width 8 height 6
radio input "true"
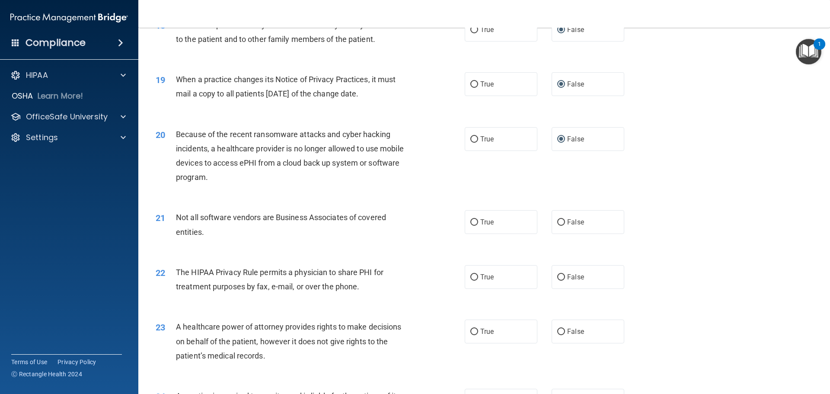
scroll to position [1167, 0]
click at [472, 138] on input "True" at bounding box center [474, 139] width 8 height 6
radio input "true"
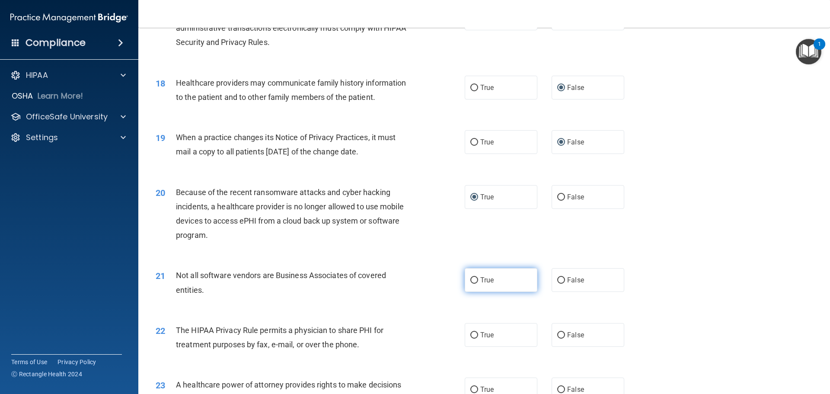
scroll to position [1124, 0]
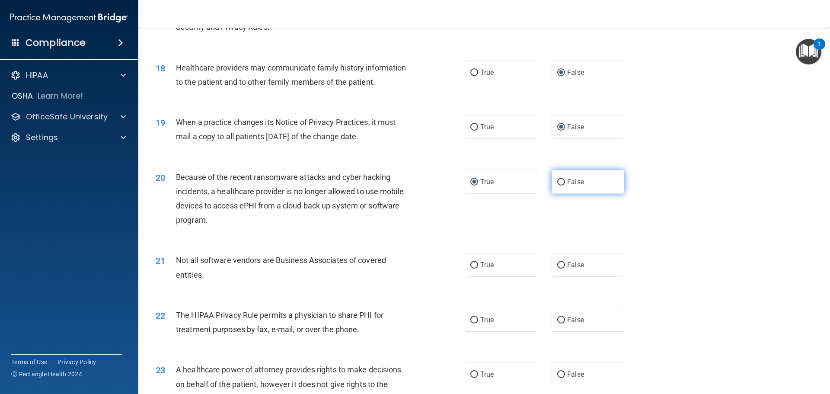
click at [557, 179] on input "False" at bounding box center [561, 182] width 8 height 6
radio input "true"
click at [470, 181] on input "True" at bounding box center [474, 182] width 8 height 6
radio input "true"
drag, startPoint x: 472, startPoint y: 181, endPoint x: 561, endPoint y: 180, distance: 89.5
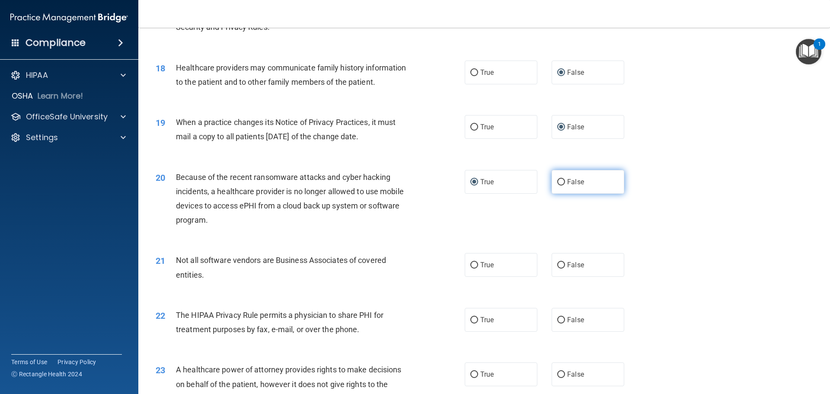
click at [473, 181] on input "True" at bounding box center [474, 182] width 8 height 6
click at [557, 179] on input "False" at bounding box center [561, 182] width 8 height 6
radio input "true"
radio input "false"
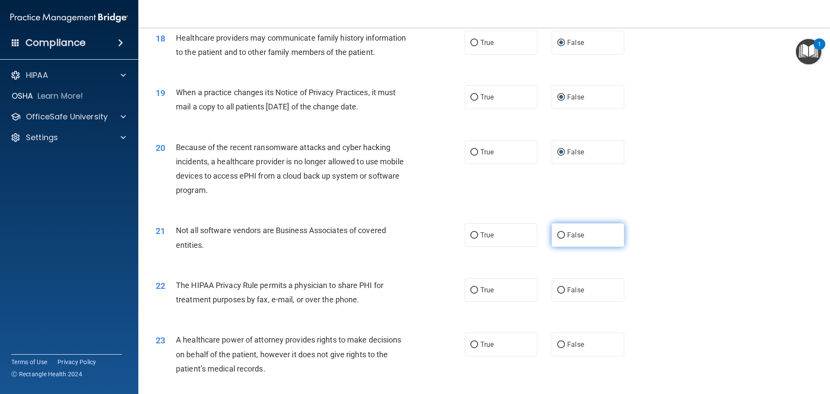
scroll to position [1167, 0]
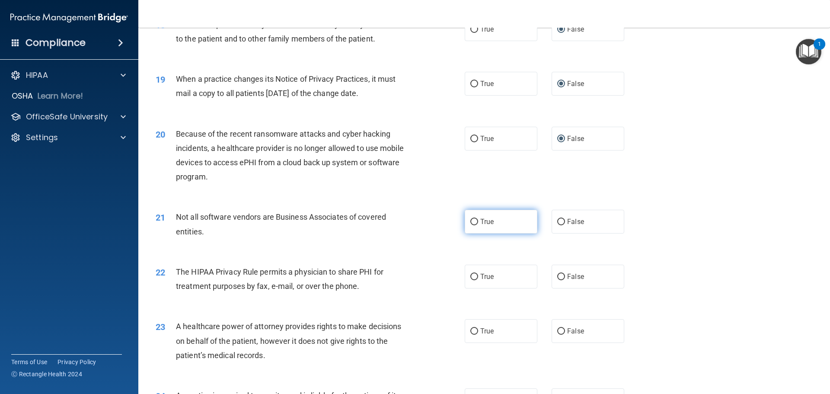
click at [473, 222] on input "True" at bounding box center [474, 222] width 8 height 6
radio input "true"
drag, startPoint x: 471, startPoint y: 272, endPoint x: 481, endPoint y: 285, distance: 16.3
click at [471, 274] on input "True" at bounding box center [474, 277] width 8 height 6
radio input "true"
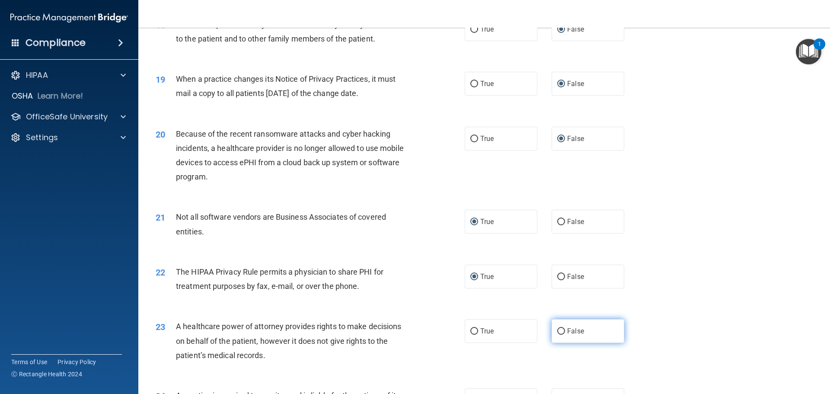
click at [559, 332] on input "False" at bounding box center [561, 331] width 8 height 6
radio input "true"
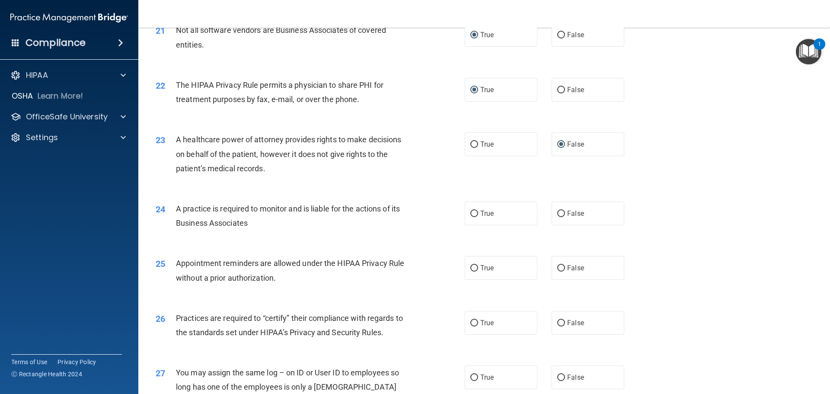
scroll to position [1384, 0]
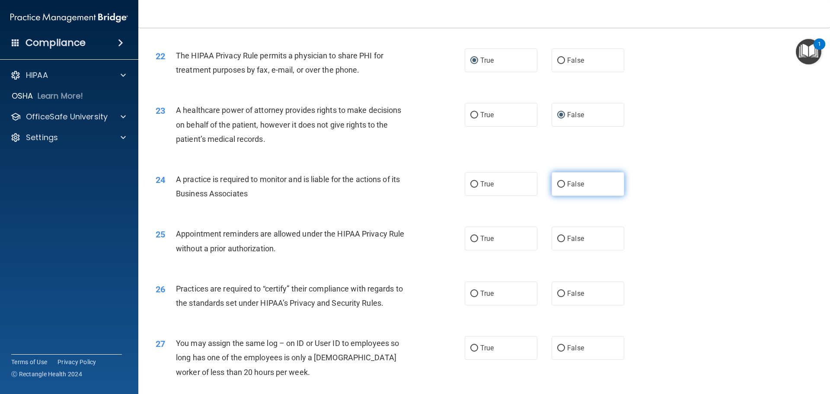
click at [559, 185] on input "False" at bounding box center [561, 184] width 8 height 6
radio input "true"
drag, startPoint x: 472, startPoint y: 236, endPoint x: 515, endPoint y: 273, distance: 57.3
click at [473, 237] on input "True" at bounding box center [474, 239] width 8 height 6
radio input "true"
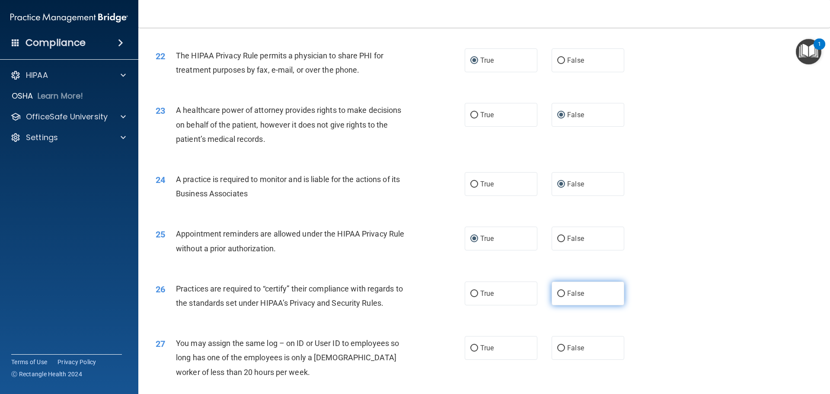
drag, startPoint x: 560, startPoint y: 292, endPoint x: 560, endPoint y: 297, distance: 4.8
click at [560, 296] on input "False" at bounding box center [561, 294] width 8 height 6
radio input "true"
click at [559, 346] on input "False" at bounding box center [561, 348] width 8 height 6
radio input "true"
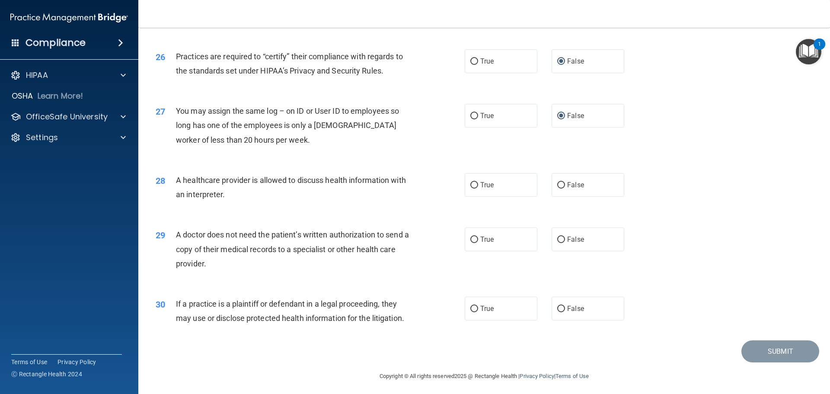
scroll to position [1619, 0]
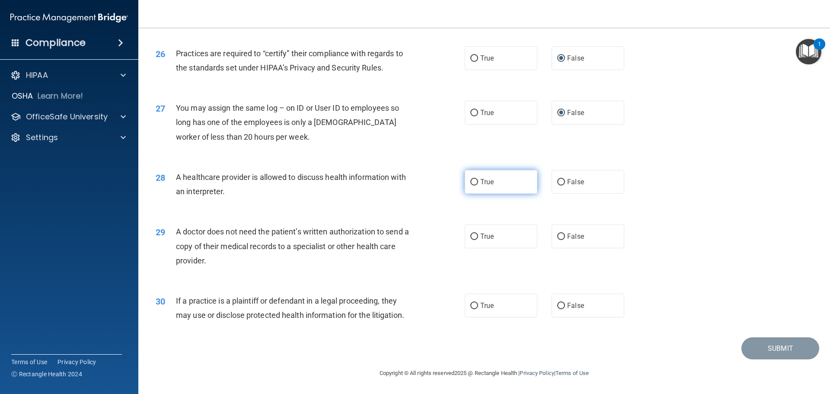
click at [470, 184] on input "True" at bounding box center [474, 182] width 8 height 6
radio input "true"
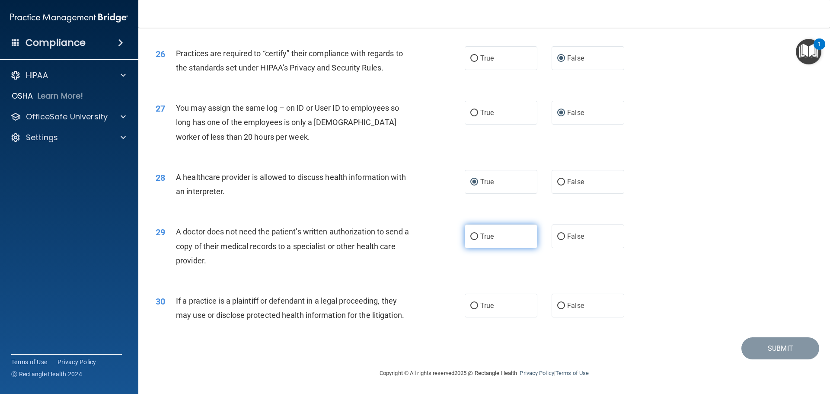
click at [473, 240] on input "True" at bounding box center [474, 236] width 8 height 6
radio input "true"
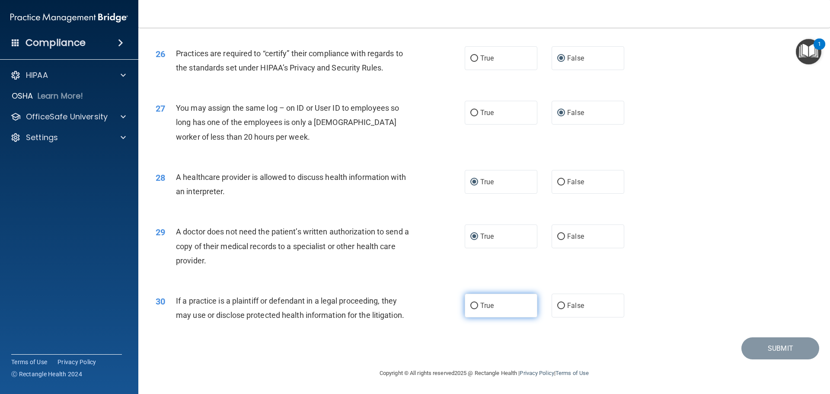
click at [470, 307] on input "True" at bounding box center [474, 306] width 8 height 6
radio input "true"
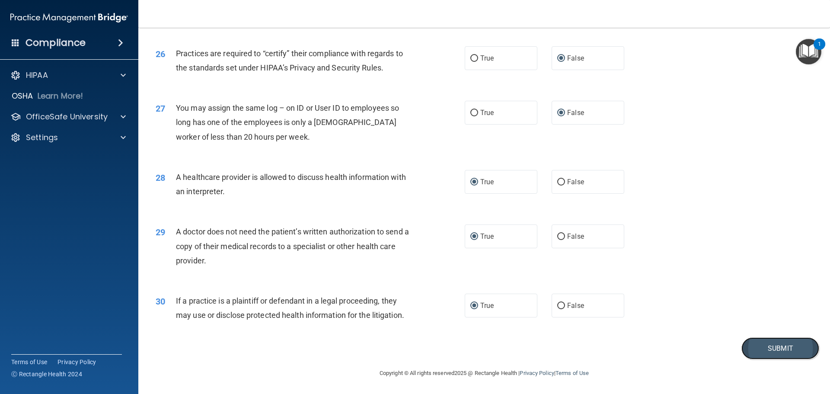
click at [766, 346] on button "Submit" at bounding box center [781, 348] width 78 height 22
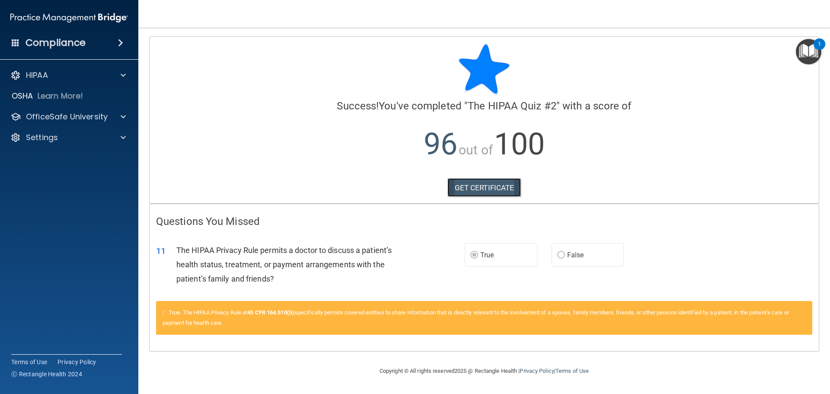
click at [484, 189] on link "GET CERTIFICATE" at bounding box center [485, 187] width 74 height 19
click at [76, 77] on div "HIPAA" at bounding box center [57, 75] width 107 height 10
click at [121, 42] on span at bounding box center [120, 43] width 5 height 10
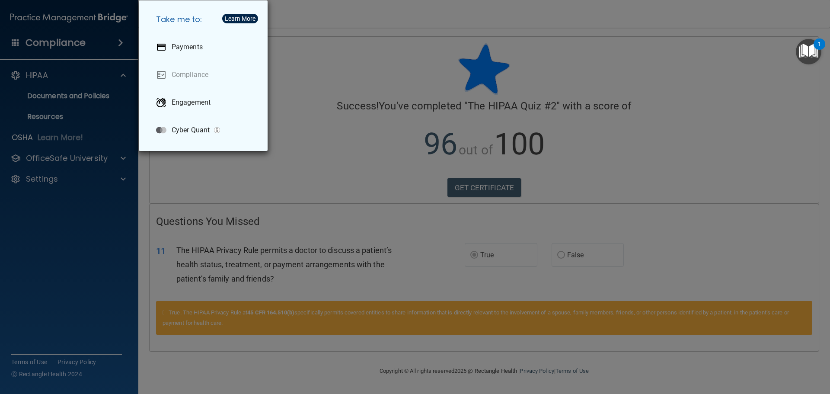
click at [86, 66] on div "Take me to: Payments Compliance Engagement Cyber Quant" at bounding box center [415, 197] width 830 height 394
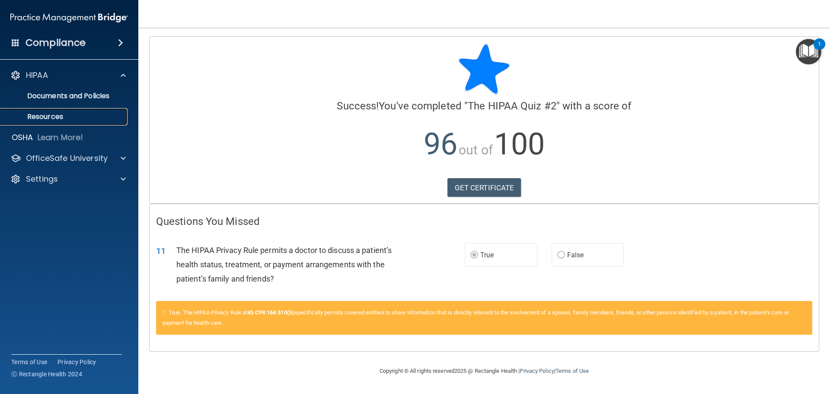
click at [62, 114] on p "Resources" at bounding box center [65, 116] width 118 height 9
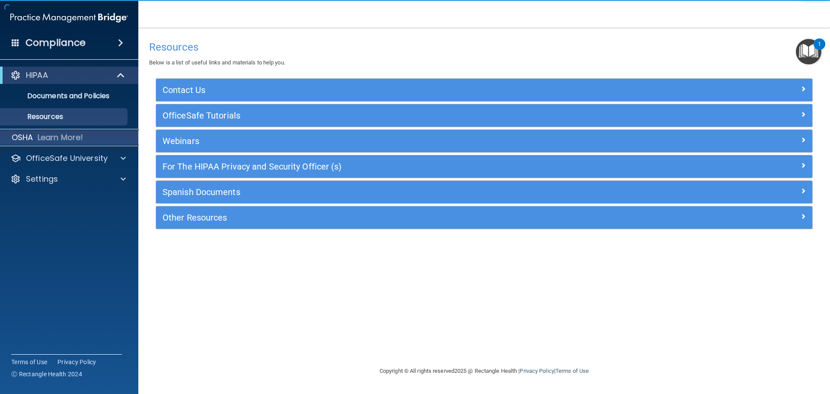
click at [62, 131] on div "OSHA Learn More!" at bounding box center [70, 137] width 152 height 17
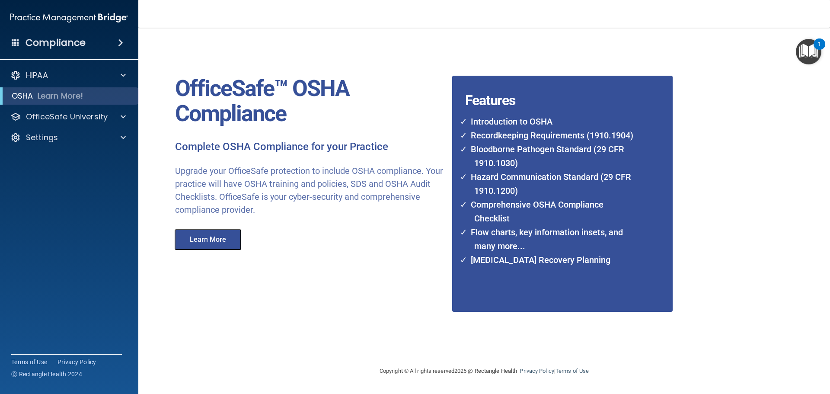
click at [123, 42] on span at bounding box center [120, 43] width 5 height 10
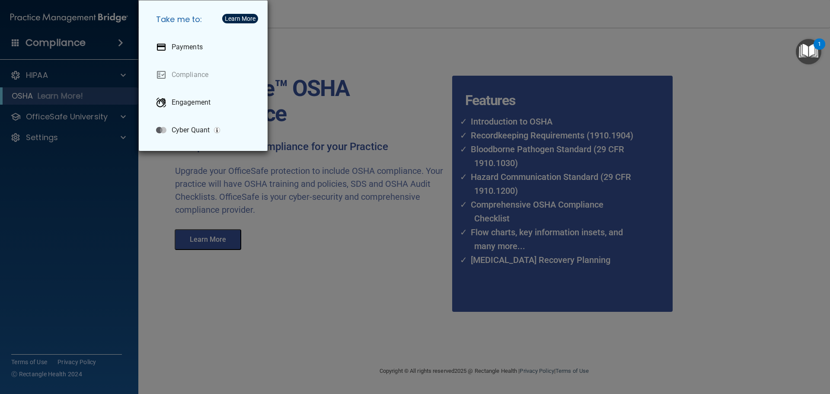
click at [93, 72] on div "Take me to: Payments Compliance Engagement Cyber Quant" at bounding box center [415, 197] width 830 height 394
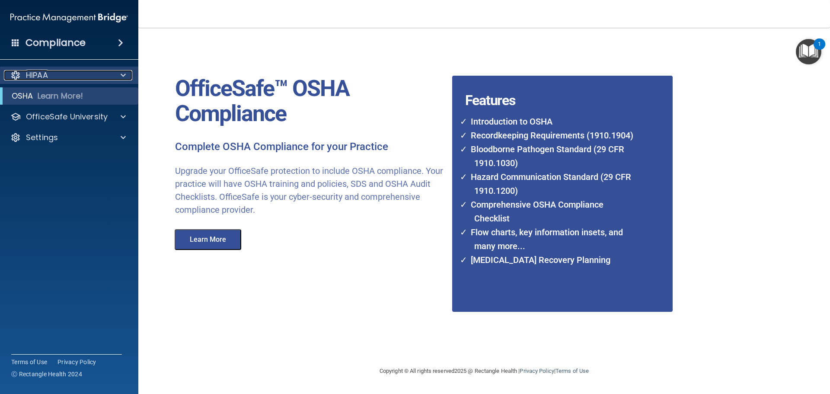
click at [118, 73] on div at bounding box center [122, 75] width 22 height 10
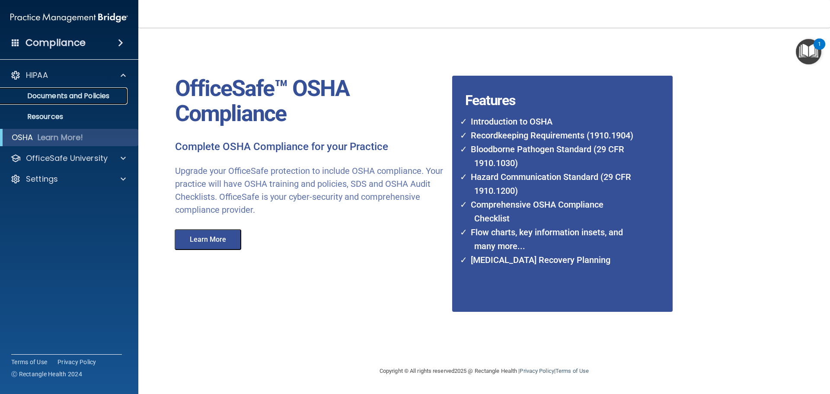
click at [102, 92] on p "Documents and Policies" at bounding box center [65, 96] width 118 height 9
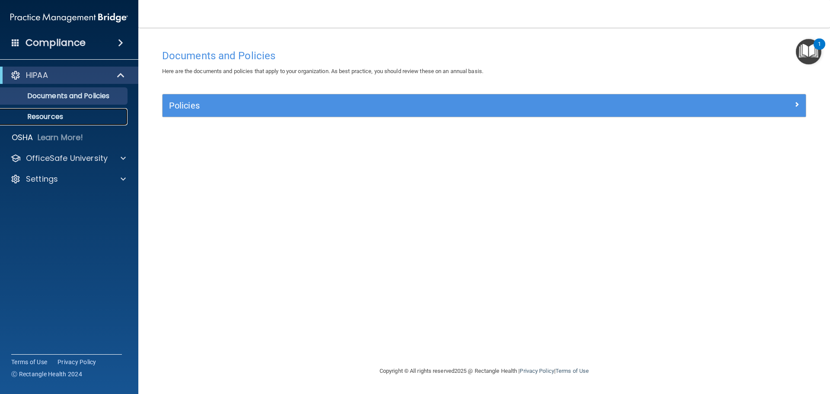
click at [59, 117] on p "Resources" at bounding box center [65, 116] width 118 height 9
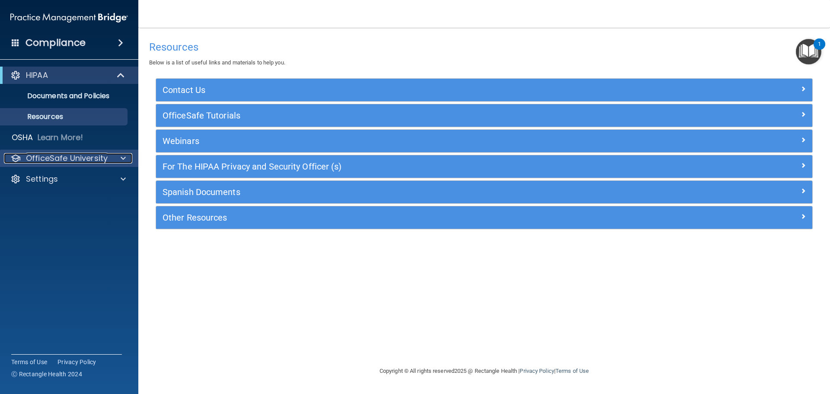
click at [58, 160] on p "OfficeSafe University" at bounding box center [67, 158] width 82 height 10
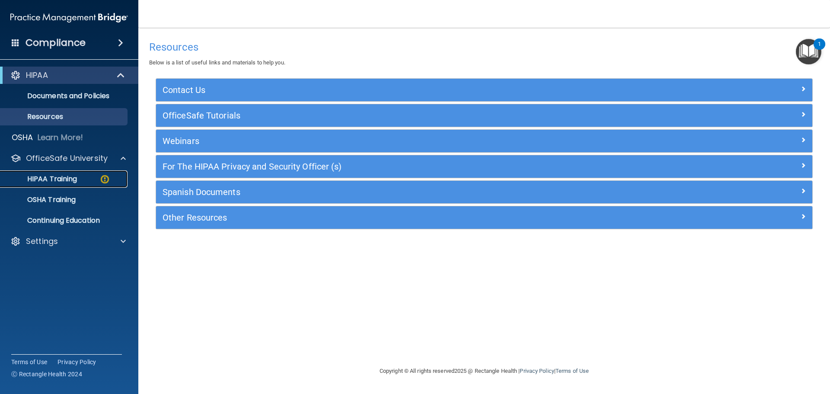
click at [62, 177] on p "HIPAA Training" at bounding box center [41, 179] width 71 height 9
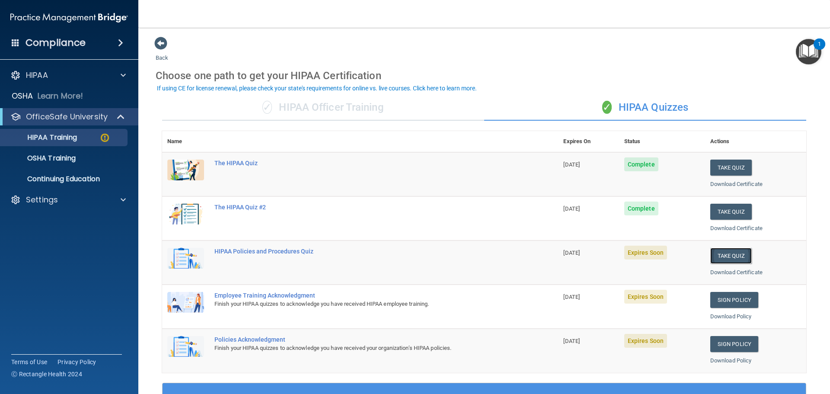
click at [726, 253] on button "Take Quiz" at bounding box center [731, 256] width 42 height 16
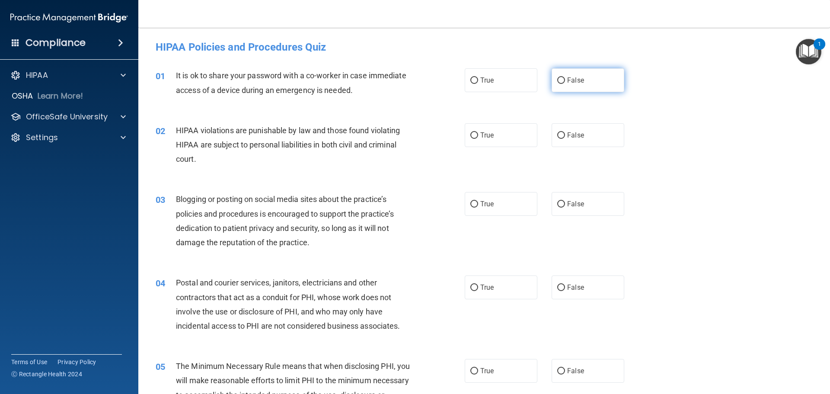
click at [557, 81] on input "False" at bounding box center [561, 80] width 8 height 6
radio input "true"
click at [470, 137] on input "True" at bounding box center [474, 135] width 8 height 6
radio input "true"
click at [558, 202] on input "False" at bounding box center [561, 204] width 8 height 6
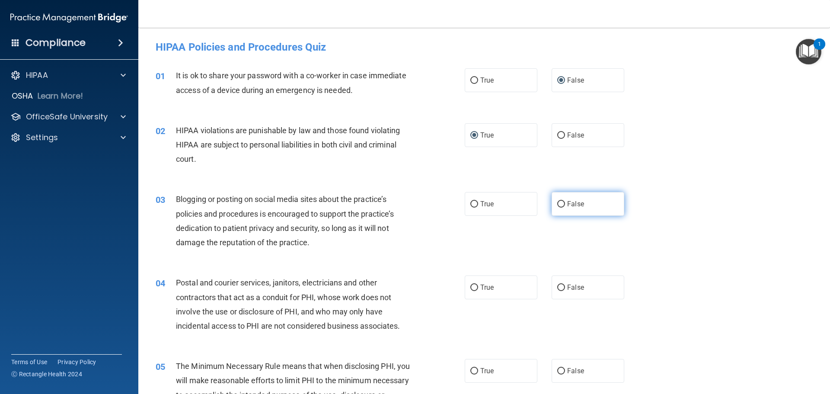
radio input "true"
click at [473, 288] on input "True" at bounding box center [474, 287] width 8 height 6
radio input "true"
click at [472, 369] on input "True" at bounding box center [474, 371] width 8 height 6
radio input "true"
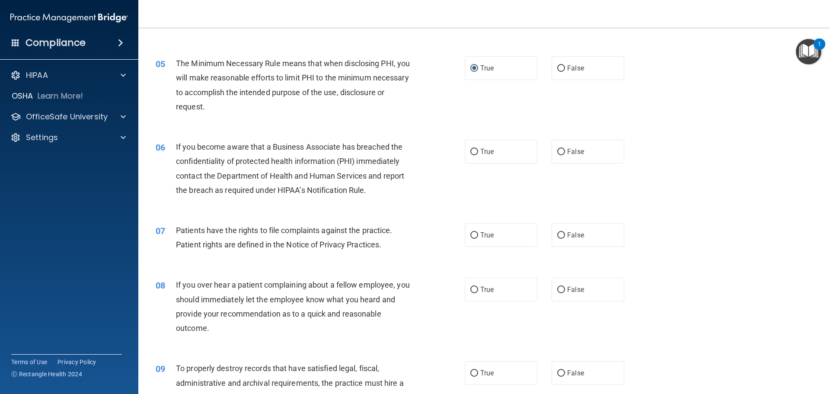
scroll to position [346, 0]
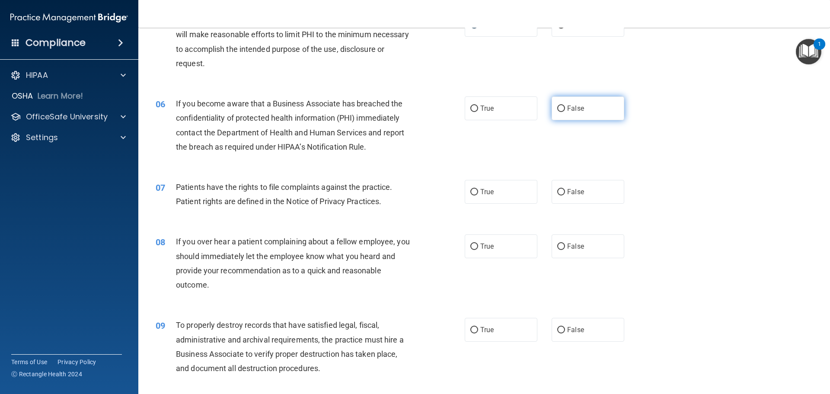
click at [557, 106] on input "False" at bounding box center [561, 108] width 8 height 6
radio input "true"
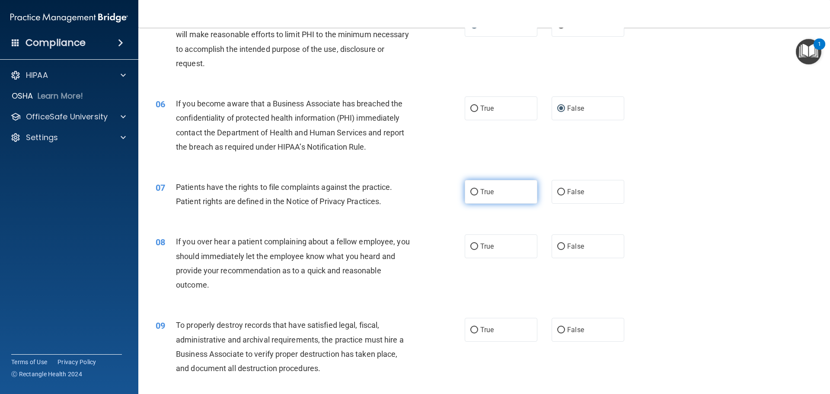
click at [471, 191] on input "True" at bounding box center [474, 192] width 8 height 6
radio input "true"
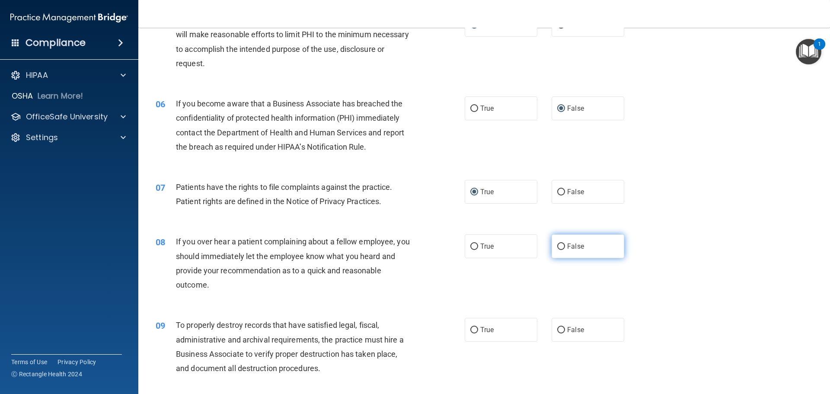
click at [559, 247] on input "False" at bounding box center [561, 246] width 8 height 6
radio input "true"
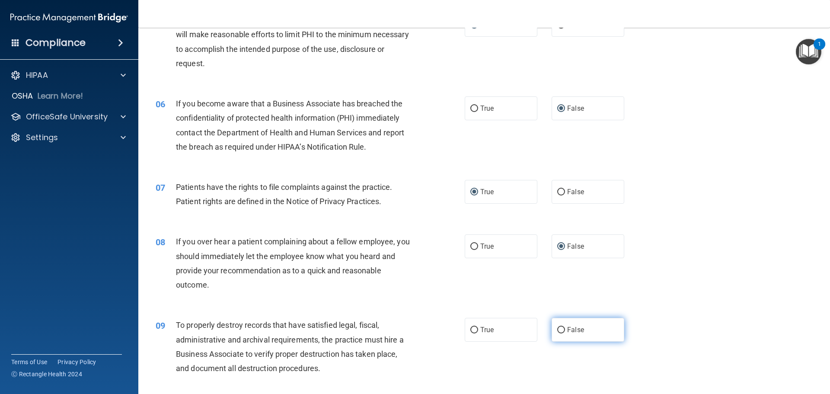
click at [561, 327] on label "False" at bounding box center [588, 330] width 73 height 24
click at [561, 327] on input "False" at bounding box center [561, 330] width 8 height 6
radio input "true"
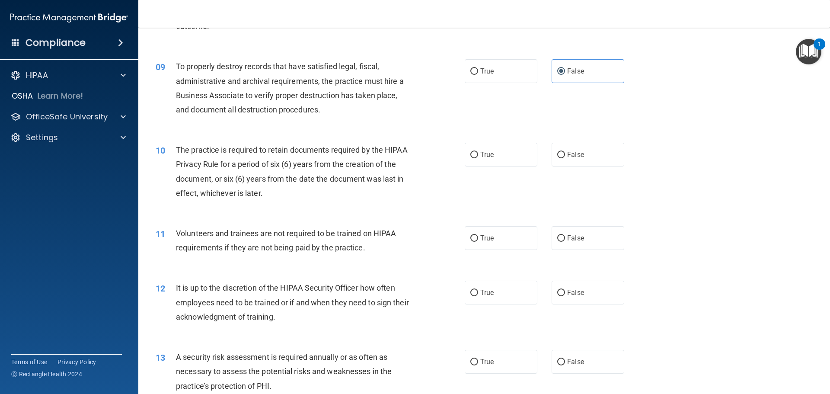
scroll to position [605, 0]
click at [470, 154] on input "True" at bounding box center [474, 154] width 8 height 6
radio input "true"
click at [560, 236] on input "False" at bounding box center [561, 237] width 8 height 6
radio input "true"
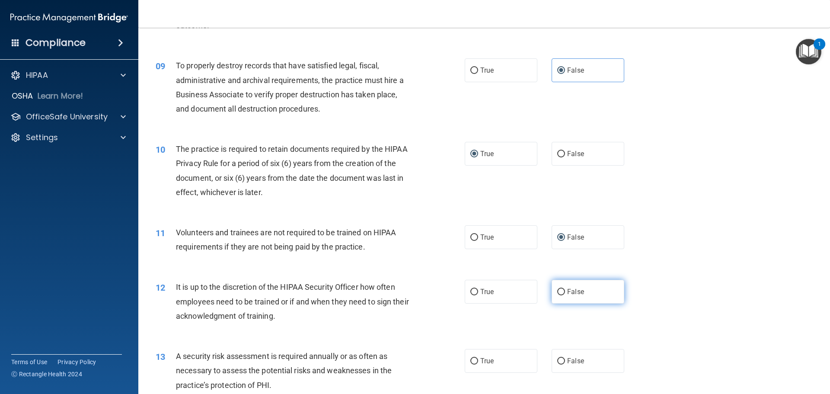
click at [557, 291] on input "False" at bounding box center [561, 292] width 8 height 6
radio input "true"
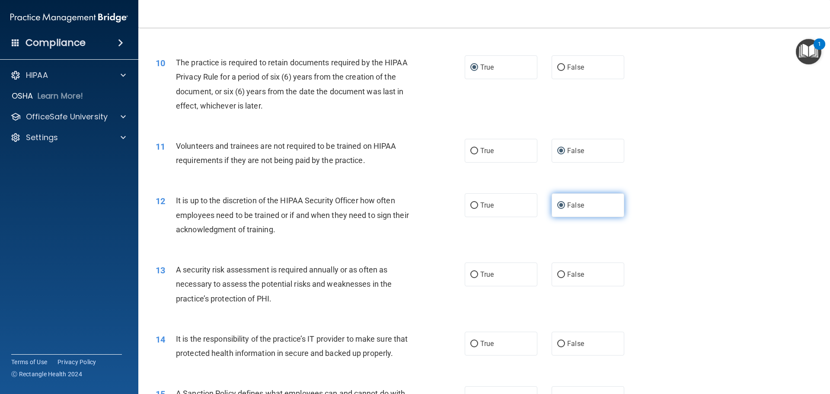
scroll to position [735, 0]
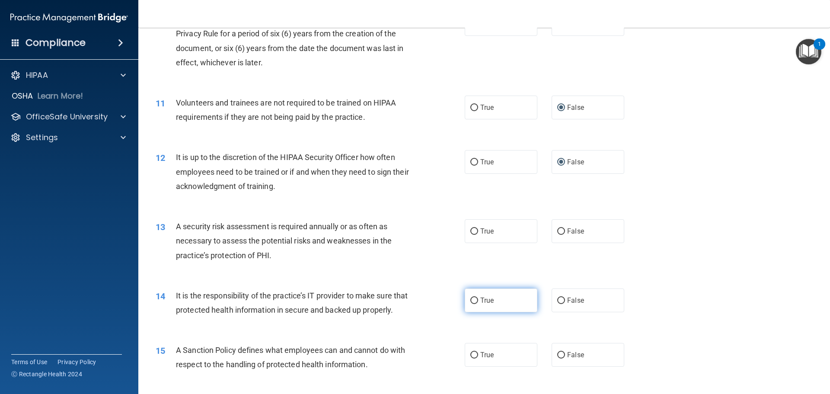
click at [472, 300] on input "True" at bounding box center [474, 300] width 8 height 6
radio input "true"
click at [473, 230] on input "True" at bounding box center [474, 231] width 8 height 6
radio input "true"
click at [557, 299] on input "False" at bounding box center [561, 300] width 8 height 6
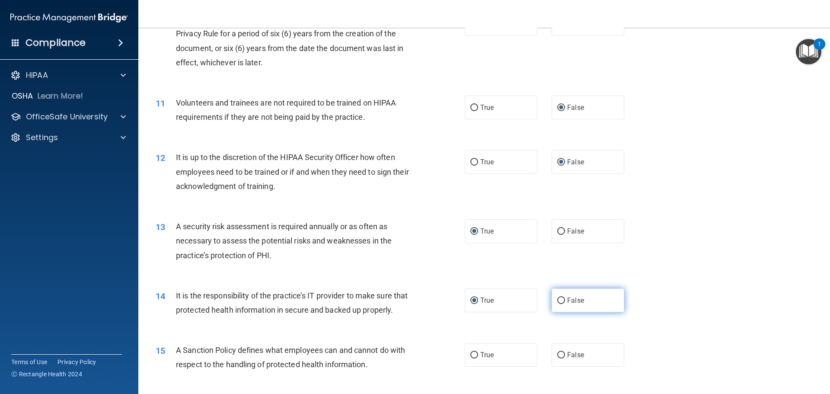
radio input "true"
radio input "false"
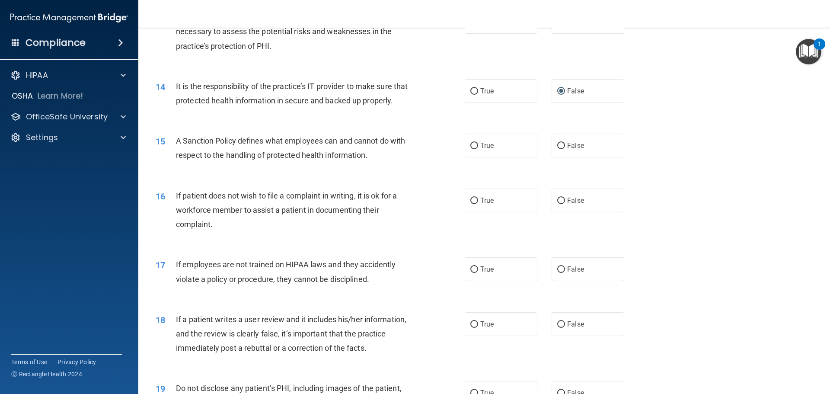
scroll to position [994, 0]
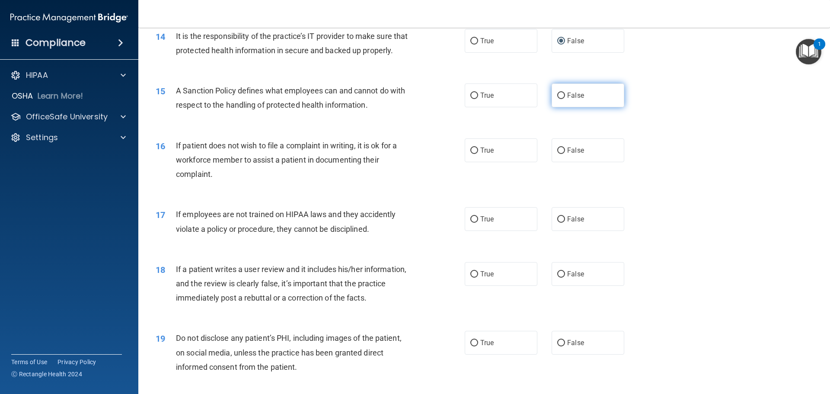
click at [558, 99] on input "False" at bounding box center [561, 96] width 8 height 6
radio input "true"
click at [472, 154] on input "True" at bounding box center [474, 150] width 8 height 6
radio input "true"
click at [557, 223] on input "False" at bounding box center [561, 219] width 8 height 6
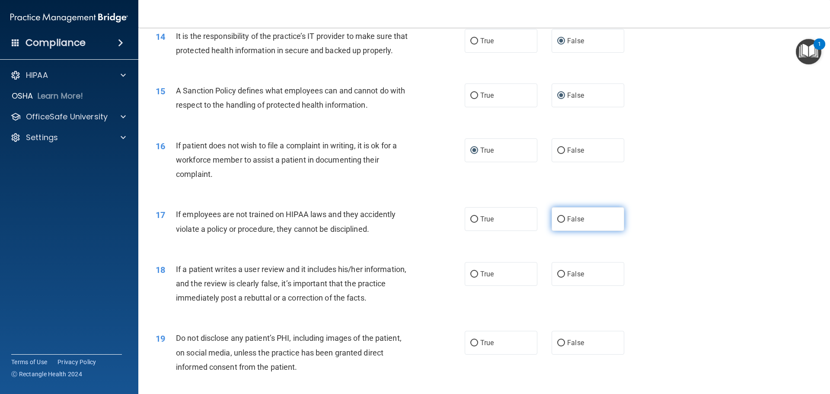
radio input "true"
click at [557, 278] on input "False" at bounding box center [561, 274] width 8 height 6
radio input "true"
click at [470, 346] on input "True" at bounding box center [474, 343] width 8 height 6
radio input "true"
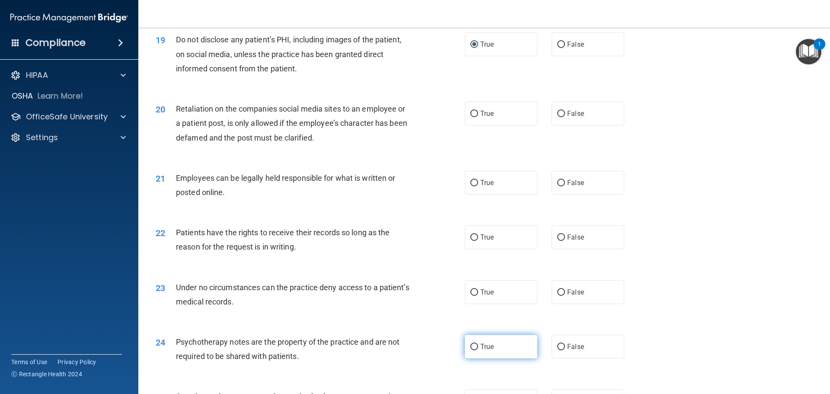
scroll to position [1297, 0]
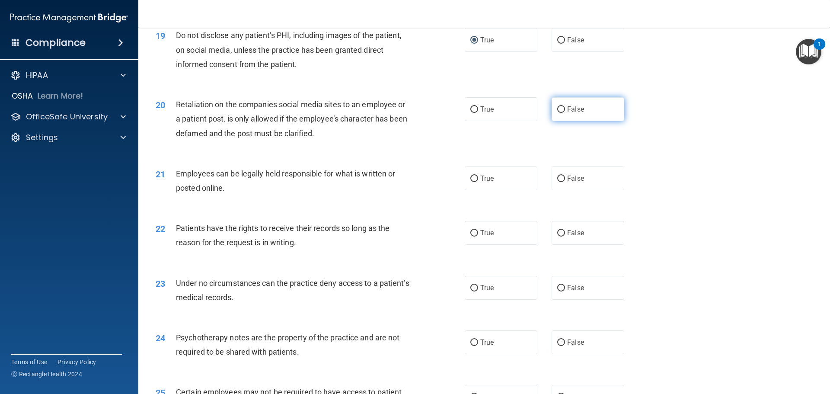
click at [558, 113] on input "False" at bounding box center [561, 109] width 8 height 6
radio input "true"
click at [472, 182] on input "True" at bounding box center [474, 179] width 8 height 6
radio input "true"
click at [472, 237] on input "True" at bounding box center [474, 233] width 8 height 6
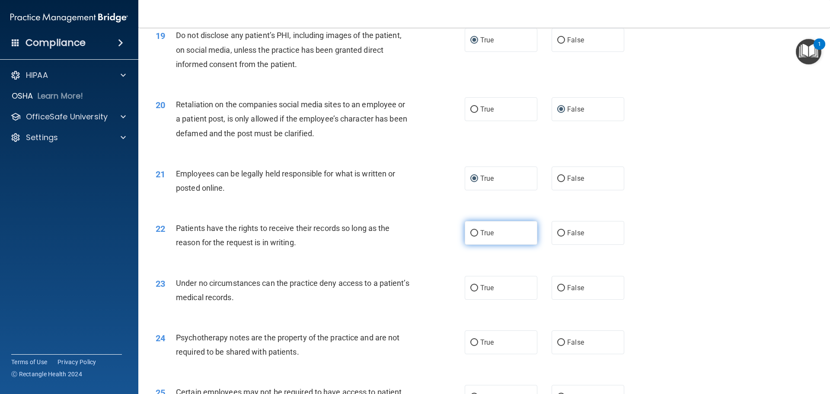
radio input "true"
click at [557, 291] on input "False" at bounding box center [561, 288] width 8 height 6
radio input "true"
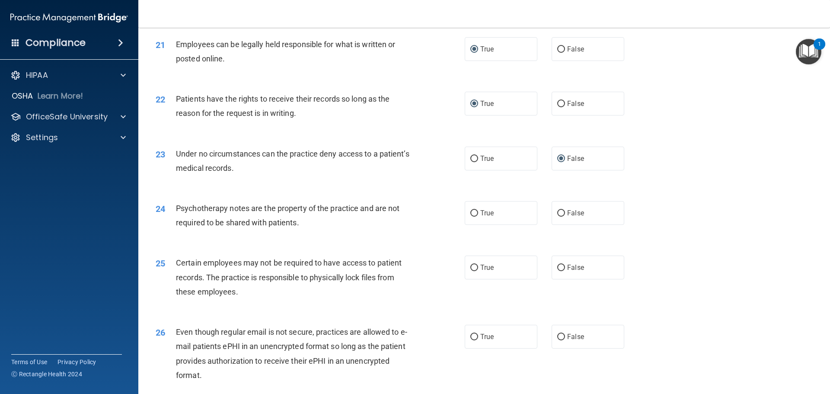
scroll to position [1427, 0]
click at [470, 216] on input "True" at bounding box center [474, 213] width 8 height 6
radio input "true"
click at [475, 271] on input "True" at bounding box center [474, 267] width 8 height 6
radio input "true"
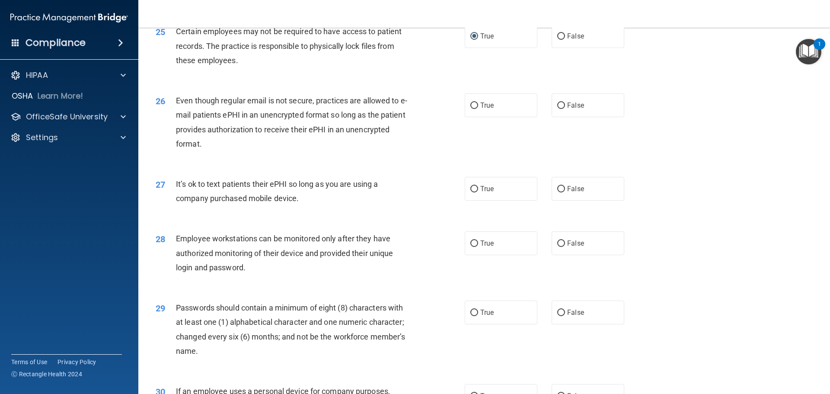
scroll to position [1686, 0]
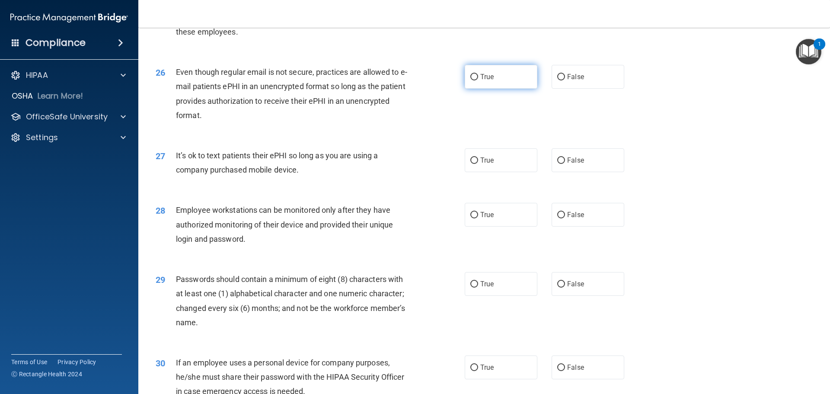
click at [470, 80] on input "True" at bounding box center [474, 77] width 8 height 6
radio input "true"
click at [558, 164] on input "False" at bounding box center [561, 160] width 8 height 6
radio input "true"
click at [559, 218] on input "False" at bounding box center [561, 215] width 8 height 6
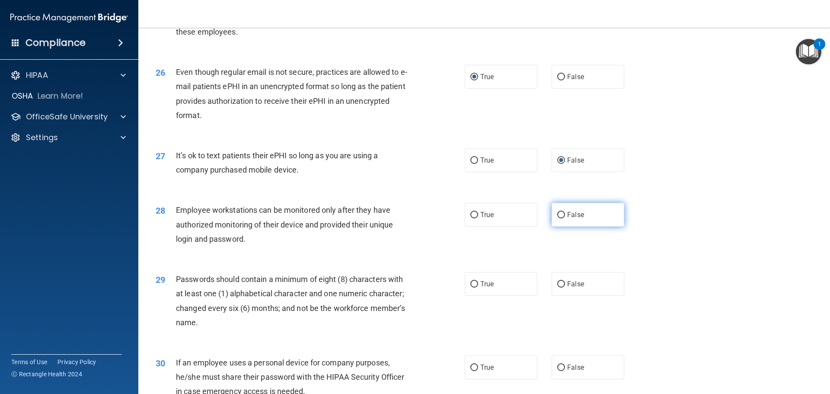
radio input "true"
click at [473, 288] on input "True" at bounding box center [474, 284] width 8 height 6
radio input "true"
click at [559, 371] on input "False" at bounding box center [561, 367] width 8 height 6
radio input "true"
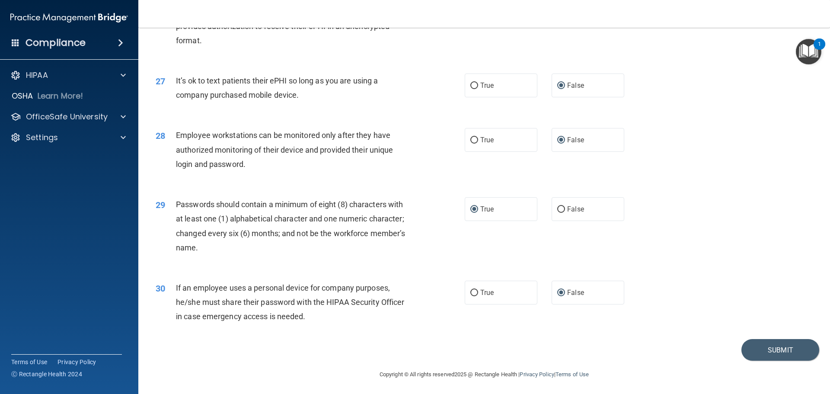
scroll to position [1777, 0]
click at [757, 345] on button "Submit" at bounding box center [781, 349] width 78 height 22
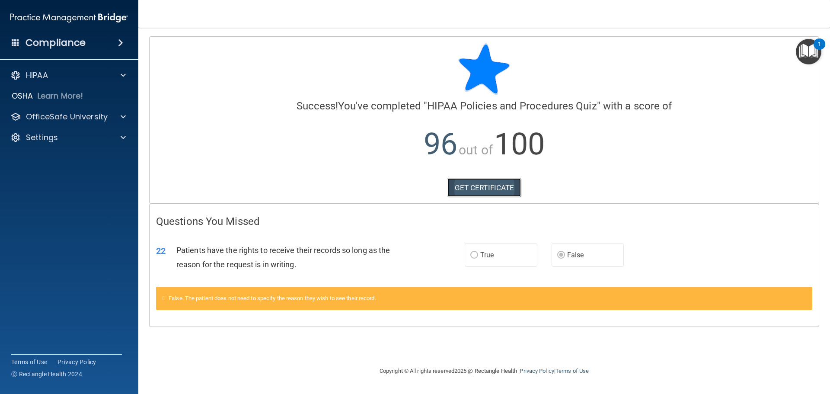
click at [500, 185] on link "GET CERTIFICATE" at bounding box center [485, 187] width 74 height 19
click at [118, 116] on div at bounding box center [122, 117] width 22 height 10
click at [106, 137] on img at bounding box center [104, 137] width 11 height 11
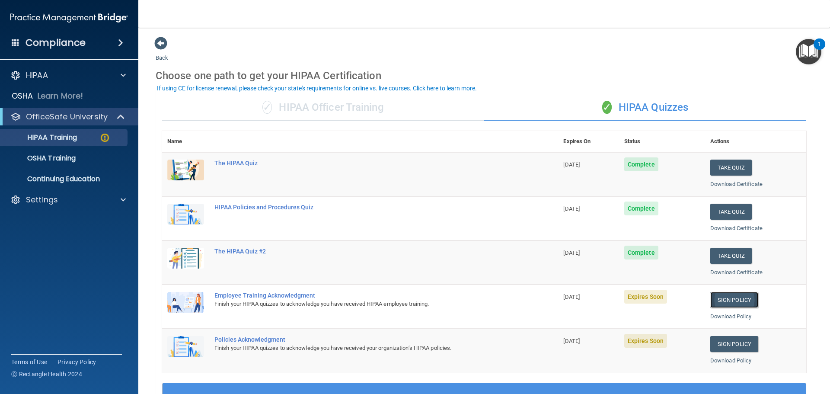
click at [730, 303] on link "Sign Policy" at bounding box center [734, 300] width 48 height 16
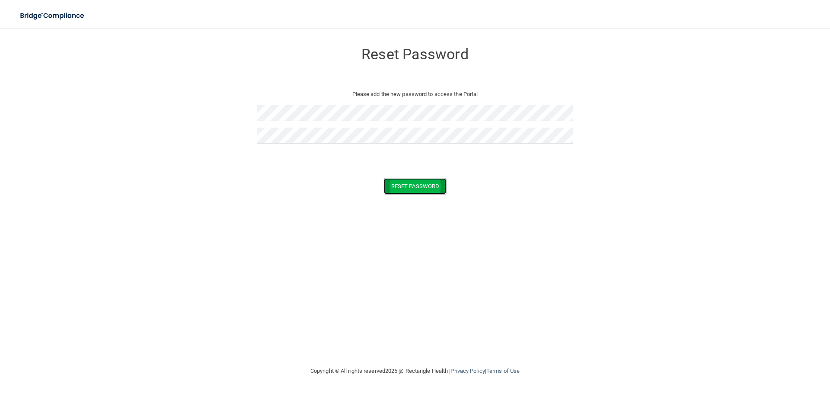
click at [408, 185] on button "Reset Password" at bounding box center [415, 186] width 62 height 16
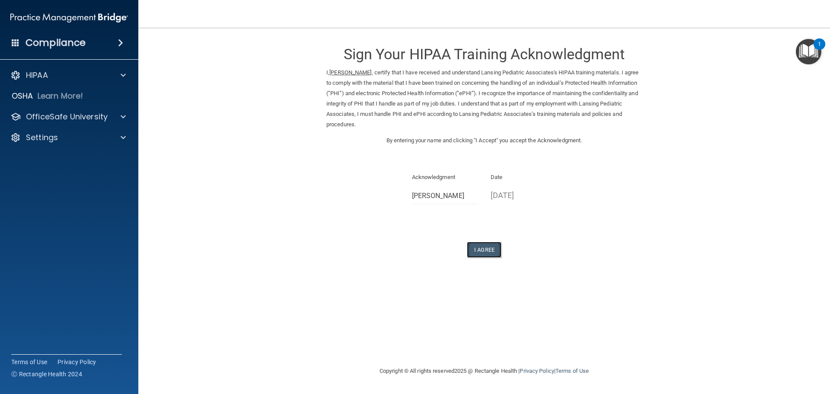
click at [483, 250] on button "I Agree" at bounding box center [484, 250] width 35 height 16
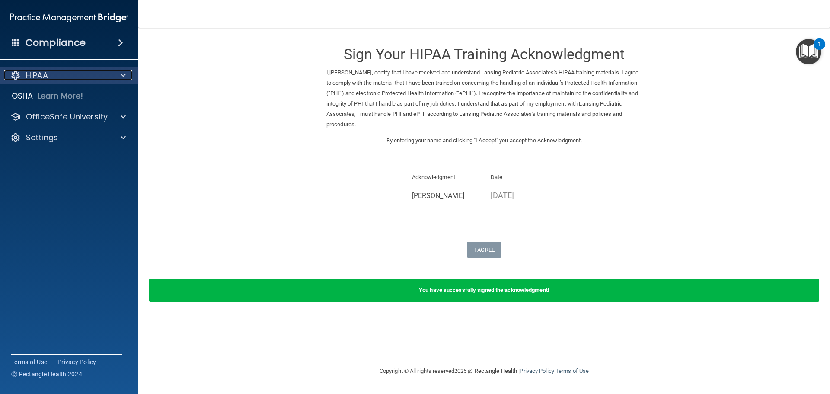
click at [121, 75] on span at bounding box center [123, 75] width 5 height 10
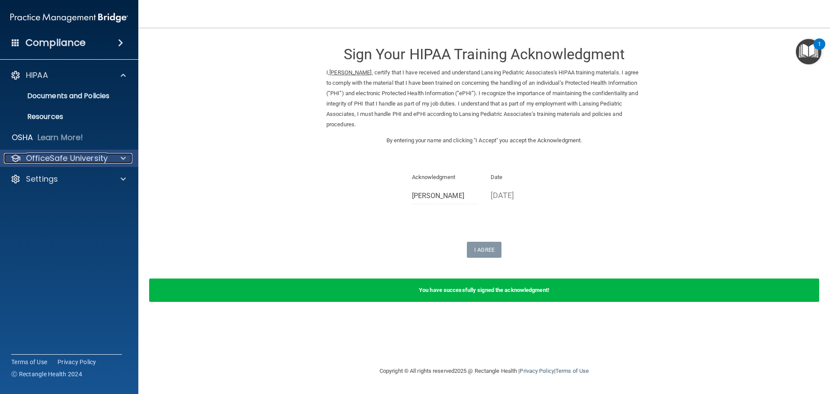
click at [124, 156] on span at bounding box center [123, 158] width 5 height 10
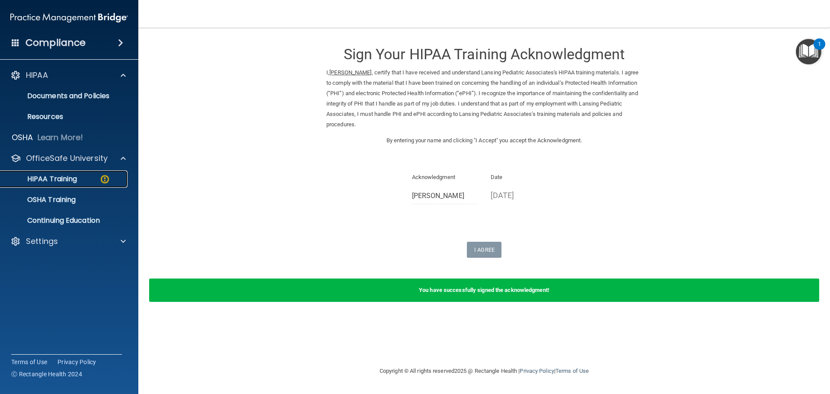
click at [105, 180] on img at bounding box center [104, 179] width 11 height 11
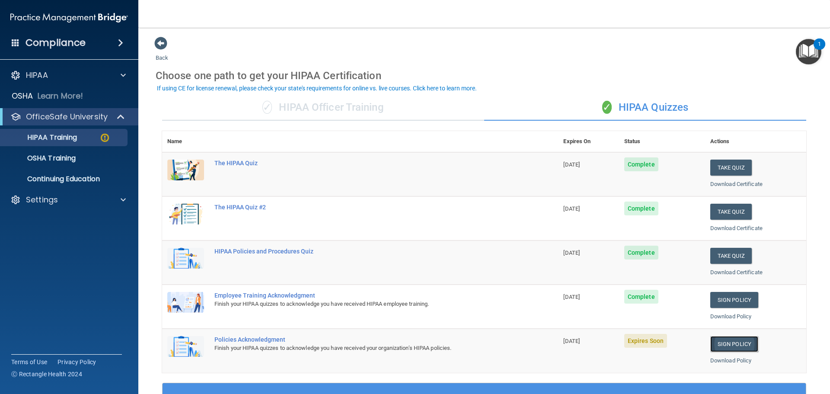
click at [719, 345] on link "Sign Policy" at bounding box center [734, 344] width 48 height 16
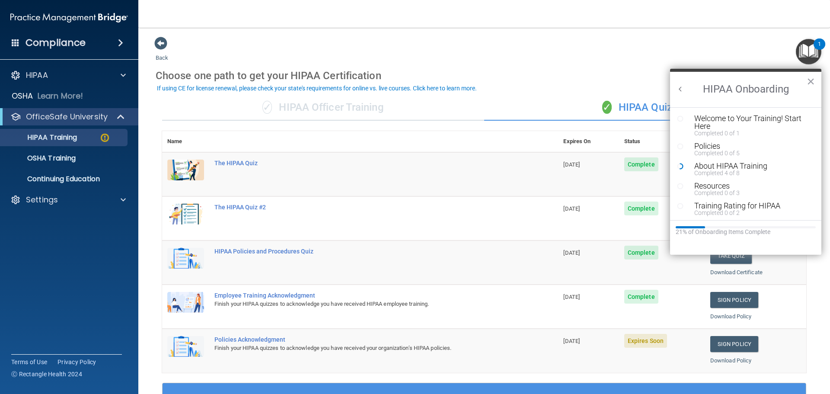
drag, startPoint x: 658, startPoint y: 46, endPoint x: 645, endPoint y: 47, distance: 13.4
click at [645, 47] on div "Back Choose one path to get your HIPAA Certification ✓ HIPAA Officer Training ✓…" at bounding box center [484, 326] width 657 height 580
click at [123, 40] on span at bounding box center [120, 43] width 5 height 10
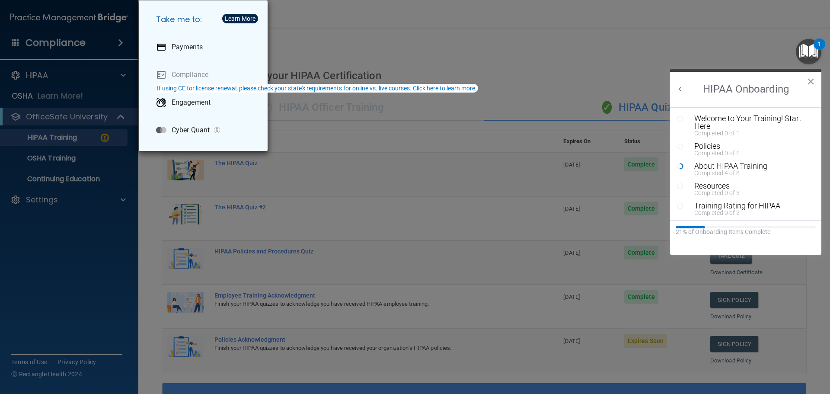
click at [123, 40] on div "Take me to: Payments Compliance Engagement Cyber Quant" at bounding box center [415, 197] width 830 height 394
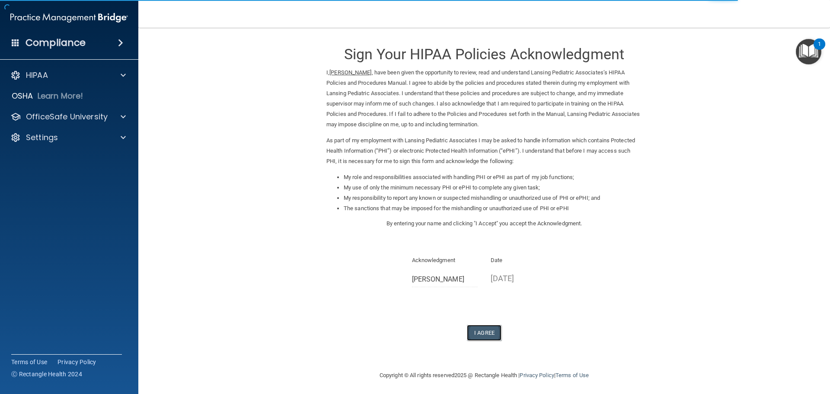
click at [474, 332] on button "I Agree" at bounding box center [484, 333] width 35 height 16
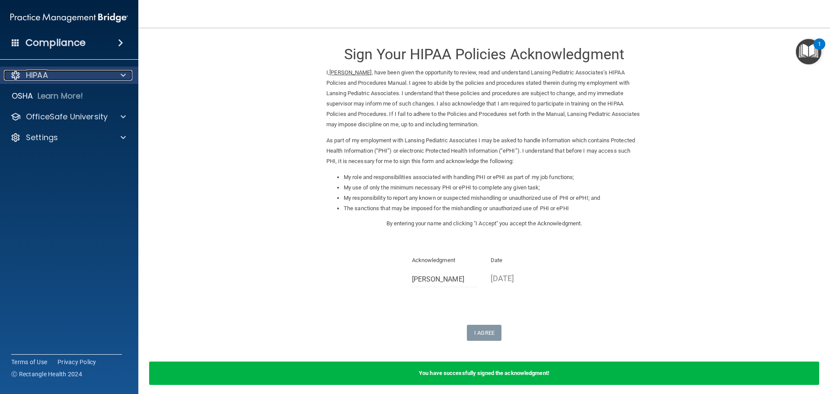
click at [122, 77] on span at bounding box center [123, 75] width 5 height 10
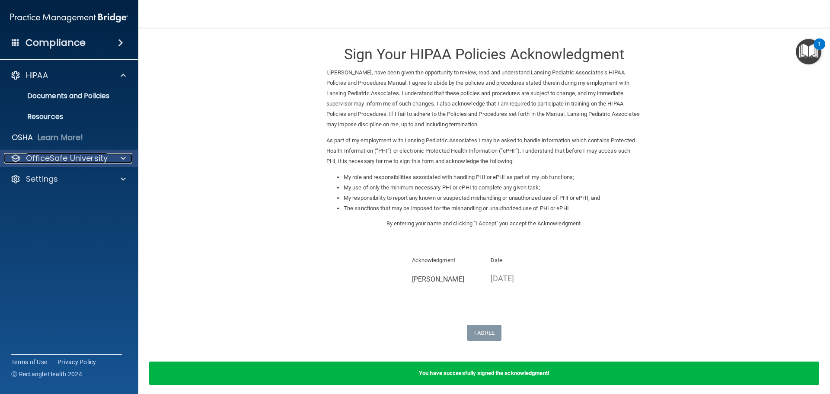
click at [121, 155] on span at bounding box center [123, 158] width 5 height 10
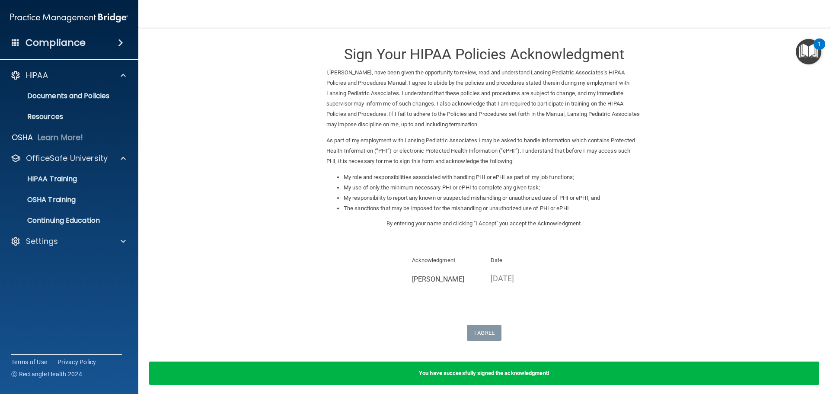
click at [807, 47] on img "Open Resource Center, 1 new notification" at bounding box center [809, 52] width 26 height 26
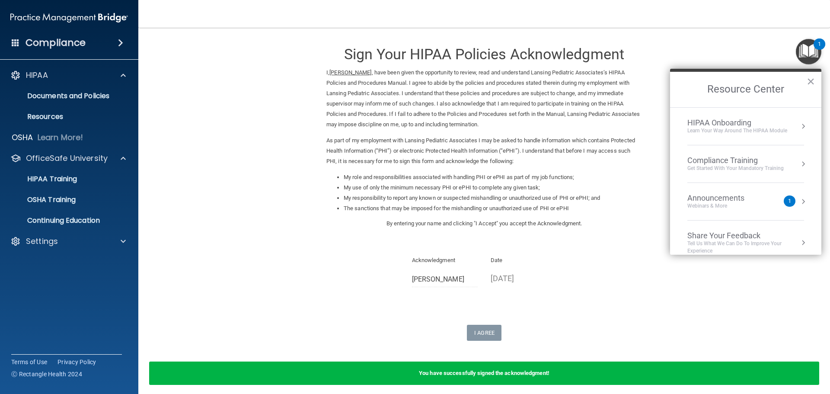
drag, startPoint x: 764, startPoint y: 48, endPoint x: 759, endPoint y: 48, distance: 4.8
click at [764, 48] on form "Sign Your HIPAA Policies Acknowledgment I, Linda VanAmburg , have been given th…" at bounding box center [484, 215] width 657 height 359
click at [712, 124] on div "HIPAA Onboarding" at bounding box center [737, 123] width 100 height 10
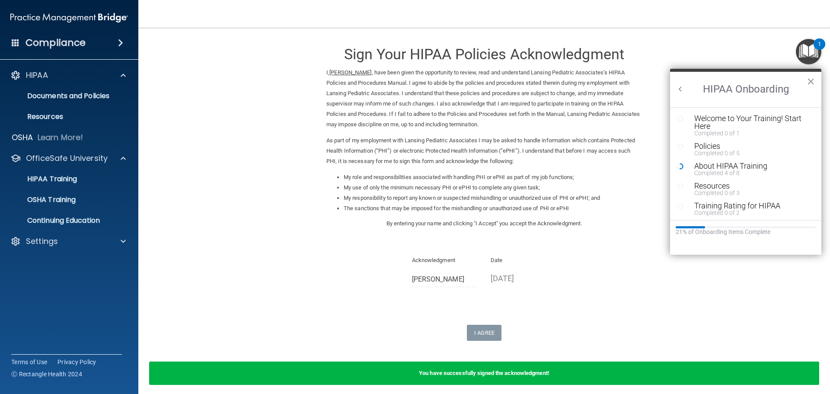
click at [690, 58] on form "Sign Your HIPAA Policies Acknowledgment I, Linda VanAmburg , have been given th…" at bounding box center [484, 215] width 657 height 359
